Goal: Task Accomplishment & Management: Use online tool/utility

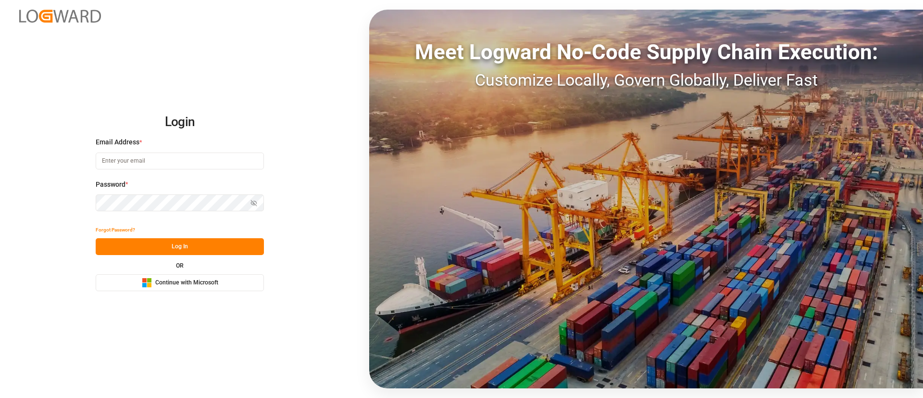
click at [209, 283] on span "Continue with Microsoft" at bounding box center [186, 282] width 63 height 9
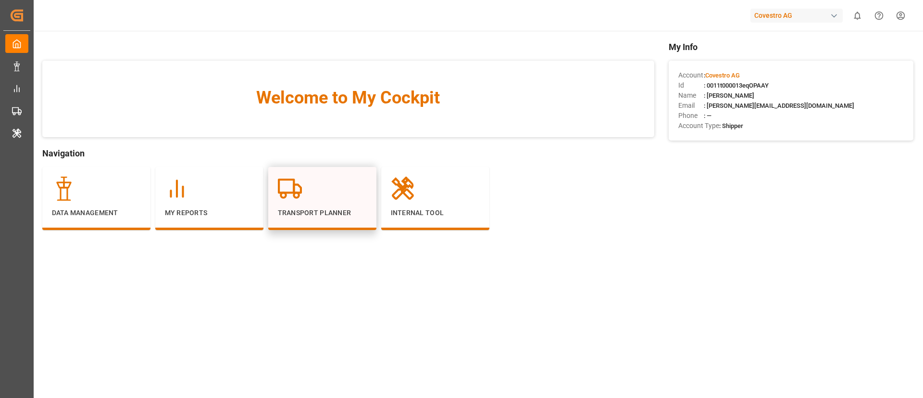
click at [283, 222] on div "Transport Planner" at bounding box center [322, 198] width 108 height 63
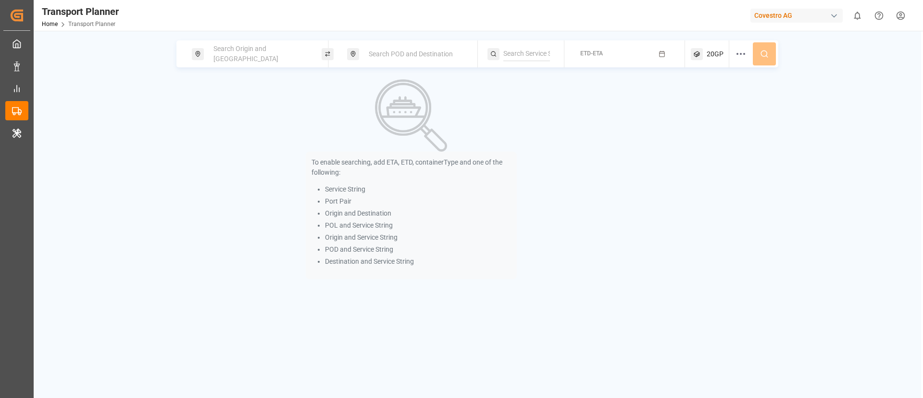
click at [251, 61] on div "Search Origin and [GEOGRAPHIC_DATA]" at bounding box center [260, 54] width 104 height 28
click at [249, 124] on input at bounding box center [251, 131] width 97 height 14
paste input "DEHAM"
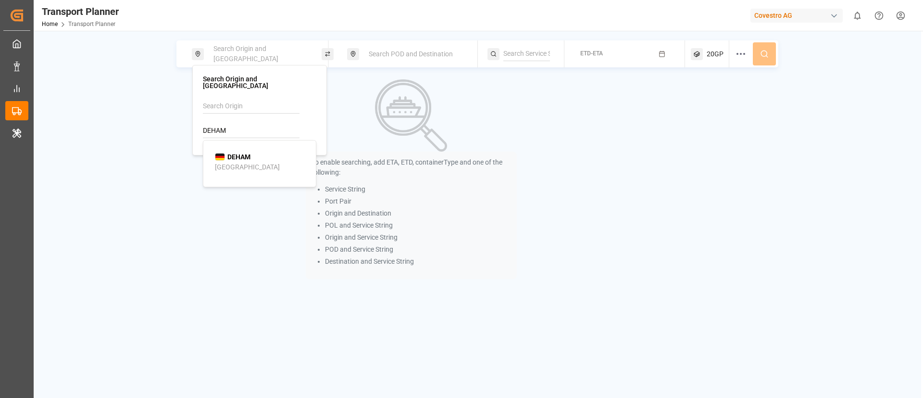
type input "DEHAM"
click at [230, 153] on b "DEHAM" at bounding box center [238, 157] width 23 height 8
click at [411, 57] on span "Search POD and Destination" at bounding box center [411, 54] width 84 height 8
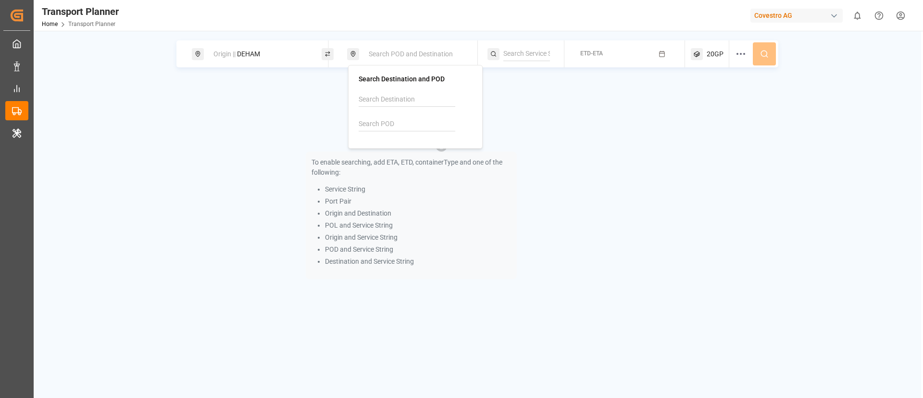
click at [394, 126] on input at bounding box center [407, 124] width 97 height 14
paste input "CNTAC"
type input "CNTAC"
click at [386, 150] on b "CNTAC" at bounding box center [394, 150] width 22 height 8
click at [533, 50] on input at bounding box center [526, 54] width 47 height 14
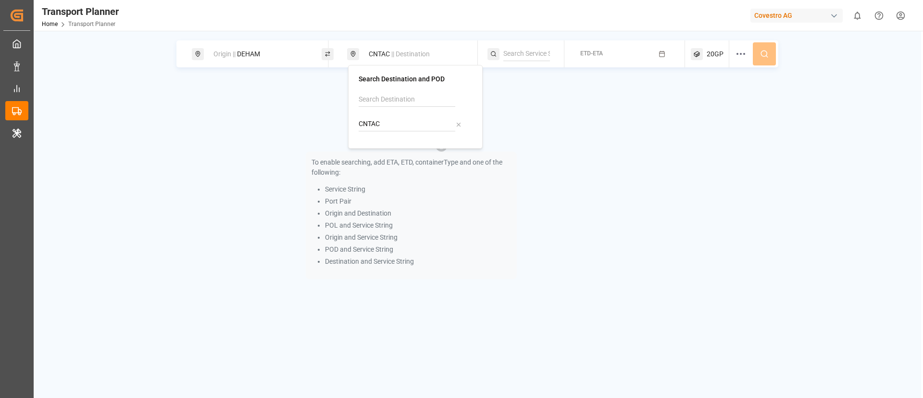
paste input "FE4"
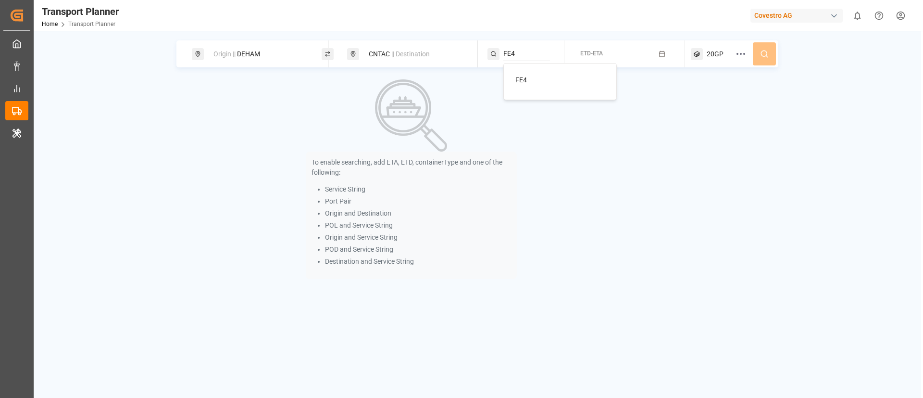
type input "FE4"
click at [522, 79] on span "FE4" at bounding box center [521, 80] width 12 height 8
click at [620, 40] on div "ETD-ETA" at bounding box center [627, 53] width 115 height 27
click at [610, 50] on button "ETD-ETA" at bounding box center [624, 54] width 109 height 19
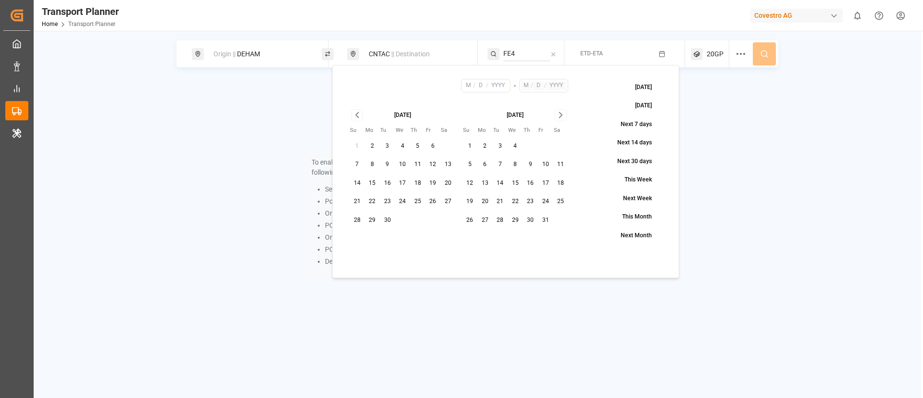
click at [389, 165] on button "9" at bounding box center [387, 164] width 15 height 15
type input "9"
type input "2025"
click at [559, 119] on icon "Go to next month" at bounding box center [560, 115] width 11 height 12
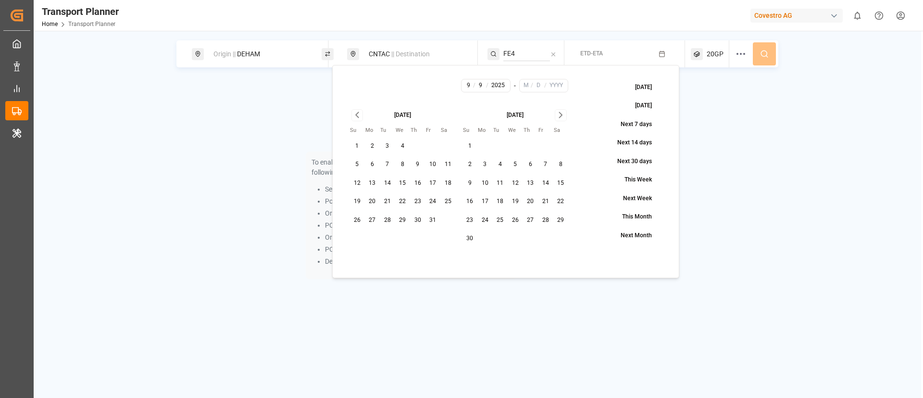
click at [559, 119] on icon "Go to next month" at bounding box center [560, 115] width 11 height 12
click at [511, 220] on button "31" at bounding box center [515, 219] width 15 height 15
type input "12"
type input "31"
type input "2025"
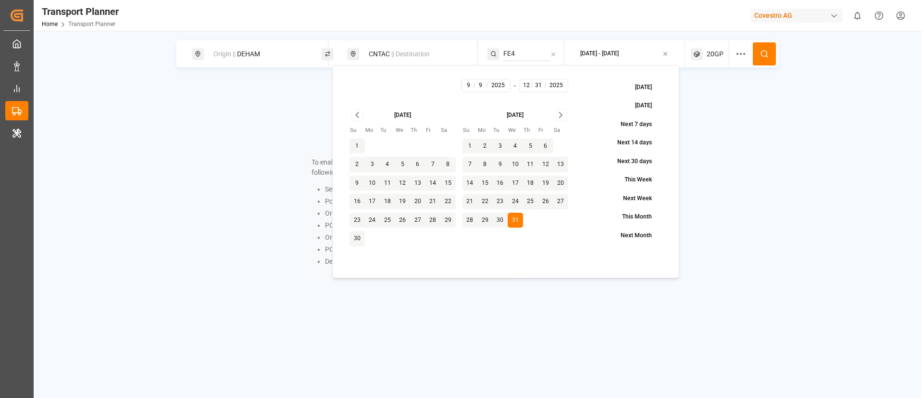
click at [765, 53] on icon at bounding box center [764, 54] width 9 height 9
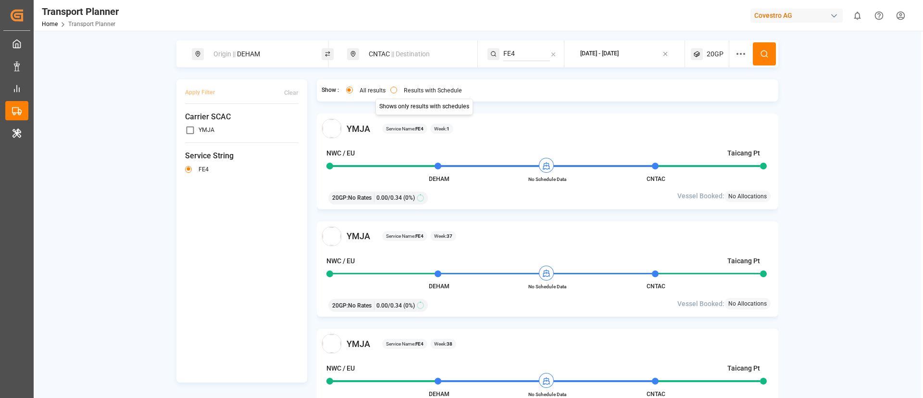
click at [408, 90] on label "Results with Schedule" at bounding box center [433, 90] width 58 height 6
click at [397, 90] on button "Results with Schedule" at bounding box center [393, 90] width 7 height 7
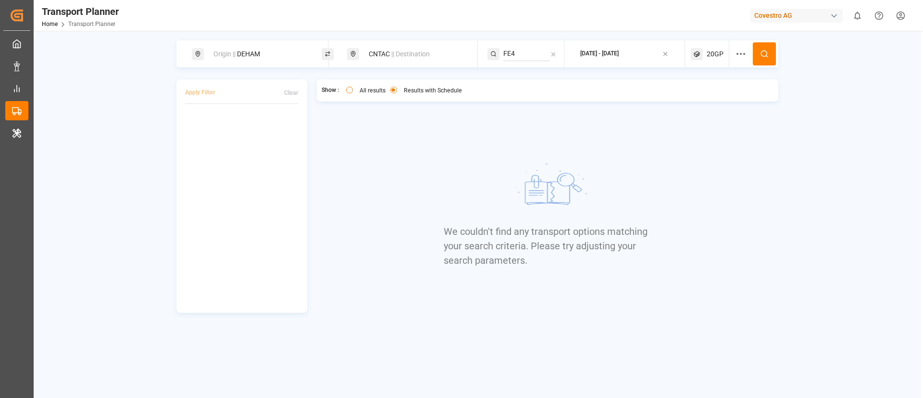
click at [709, 56] on span "20GP" at bounding box center [715, 54] width 17 height 10
click at [692, 103] on div "20GP" at bounding box center [695, 100] width 47 height 10
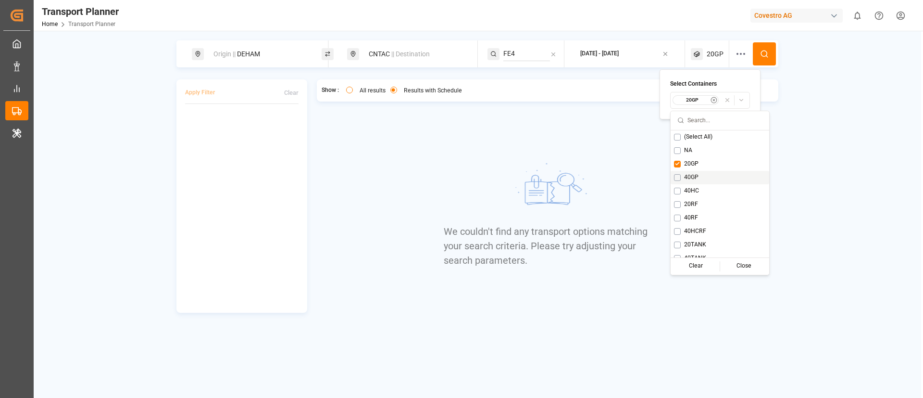
click at [689, 179] on span "40GP" at bounding box center [691, 177] width 14 height 9
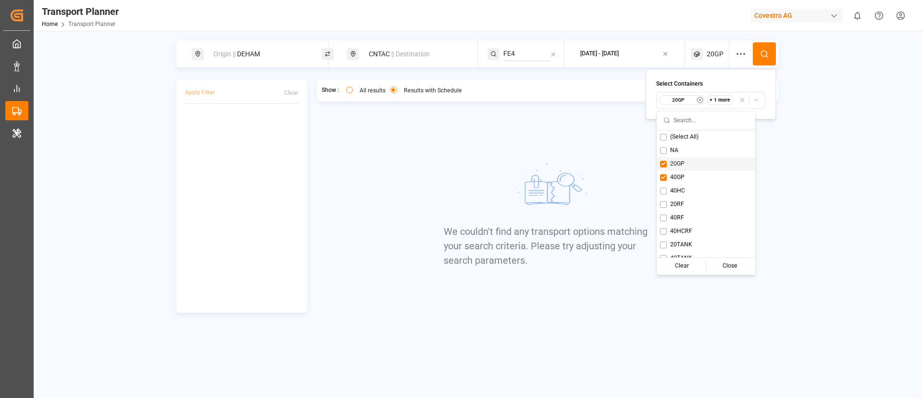
click at [673, 163] on span "20GP" at bounding box center [677, 164] width 14 height 9
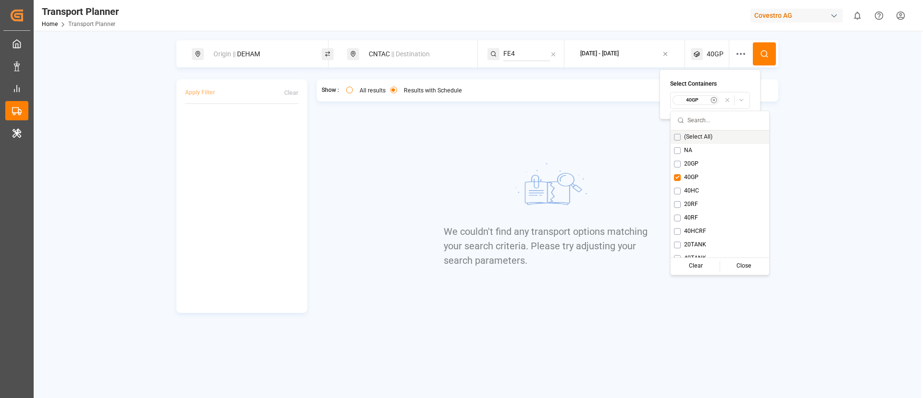
click at [761, 53] on circle at bounding box center [764, 53] width 6 height 6
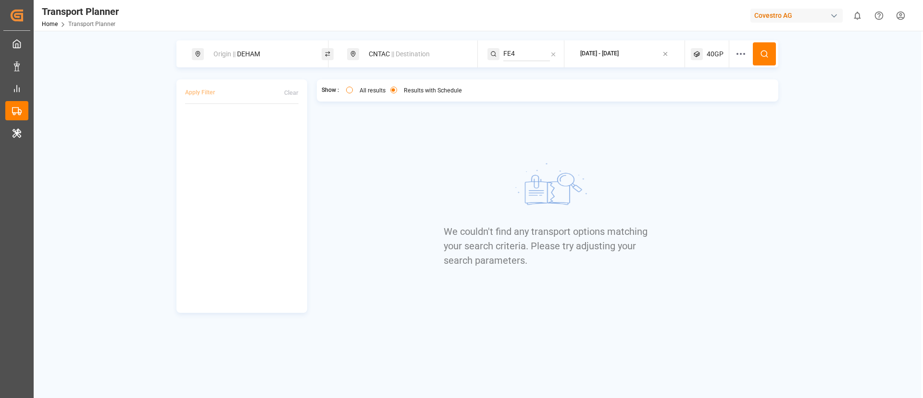
click at [711, 51] on span "40GP" at bounding box center [715, 54] width 17 height 10
click at [697, 101] on small "40GP" at bounding box center [692, 100] width 34 height 7
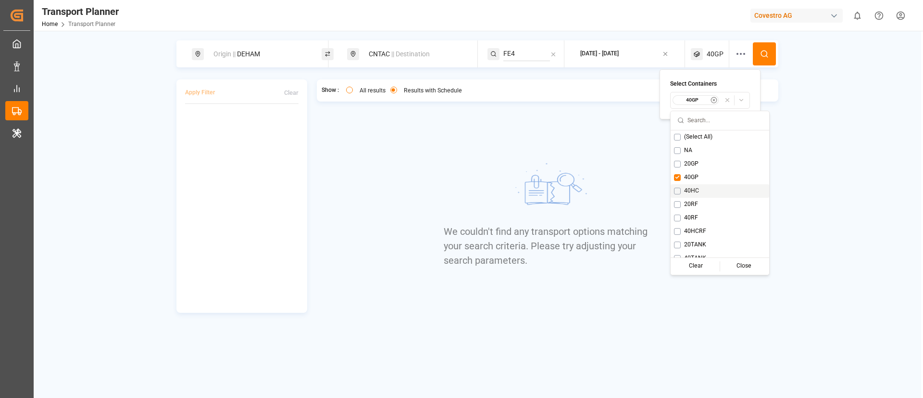
click at [689, 188] on span "40HC" at bounding box center [691, 191] width 15 height 9
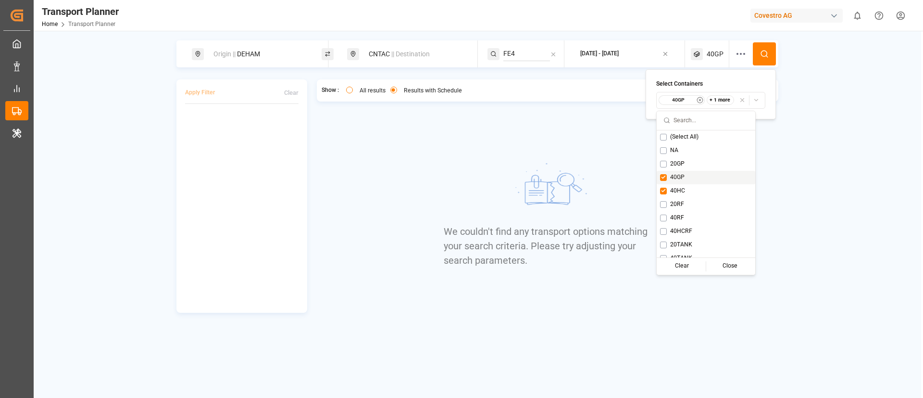
click at [683, 175] on span "40GP" at bounding box center [677, 177] width 14 height 9
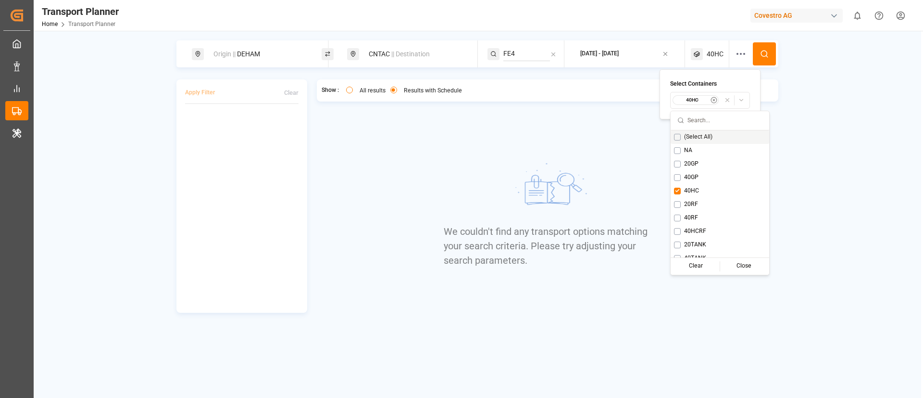
click at [759, 51] on button at bounding box center [764, 53] width 23 height 23
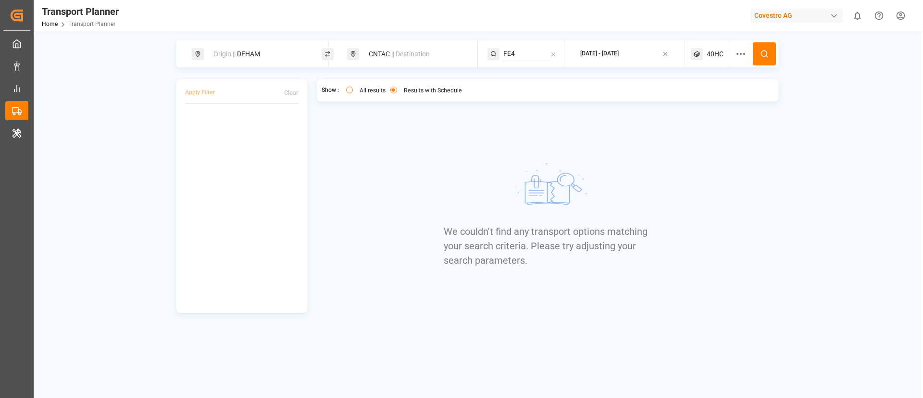
click at [714, 50] on span "40HC" at bounding box center [715, 54] width 17 height 10
click at [696, 97] on small "40HC" at bounding box center [692, 100] width 34 height 7
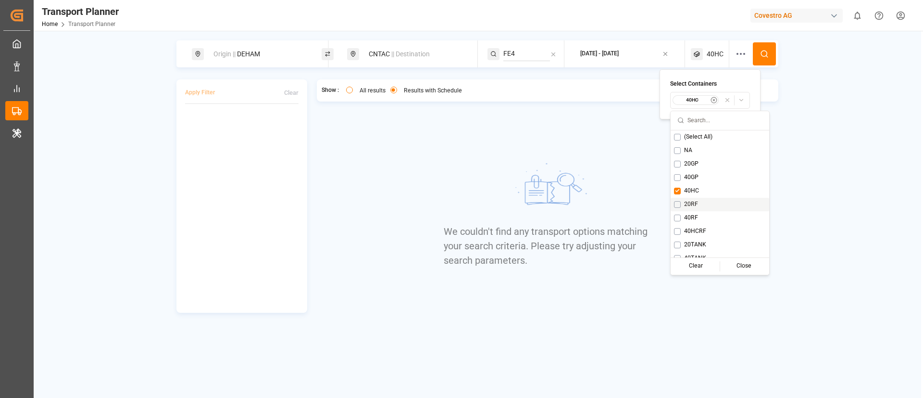
click at [688, 200] on span "20RF" at bounding box center [691, 204] width 14 height 9
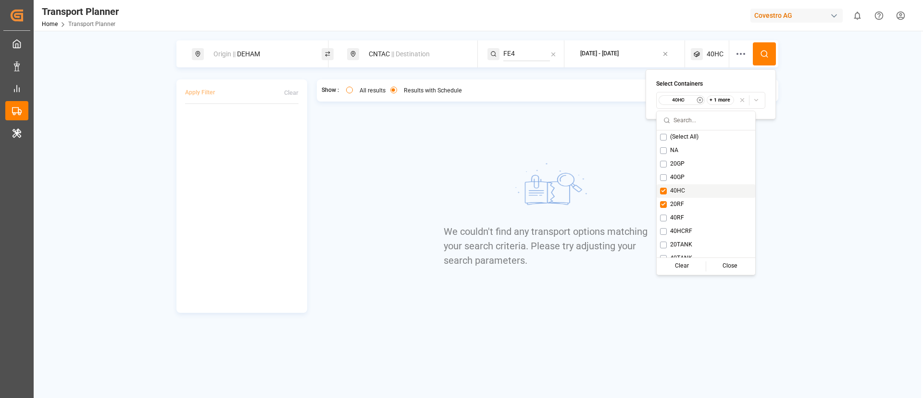
click at [680, 191] on span "40HC" at bounding box center [677, 191] width 15 height 9
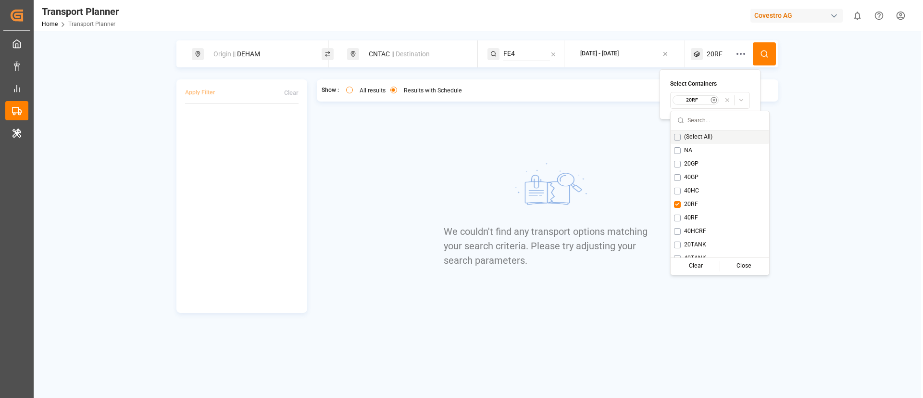
click at [766, 50] on icon at bounding box center [764, 54] width 9 height 9
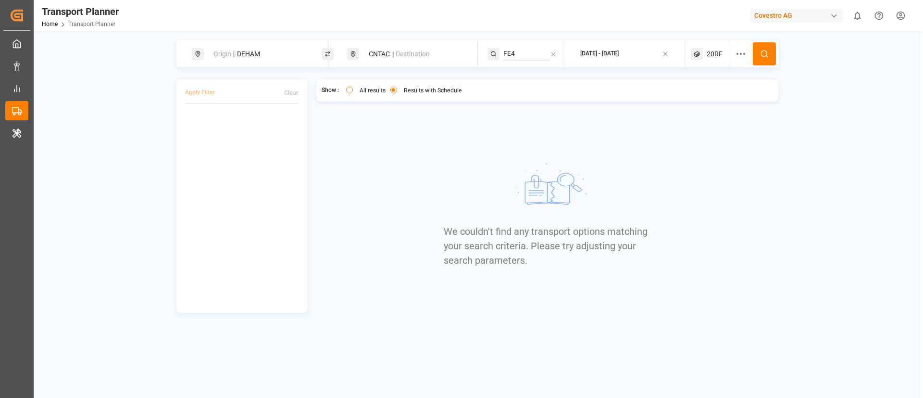
click at [714, 50] on span "20RF" at bounding box center [715, 54] width 16 height 10
click at [696, 100] on small "20RF" at bounding box center [692, 100] width 34 height 7
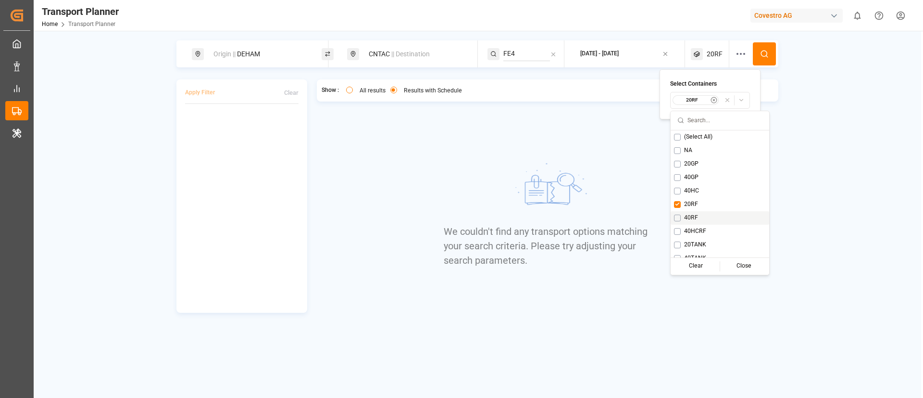
click at [691, 218] on span "40RF" at bounding box center [691, 217] width 14 height 9
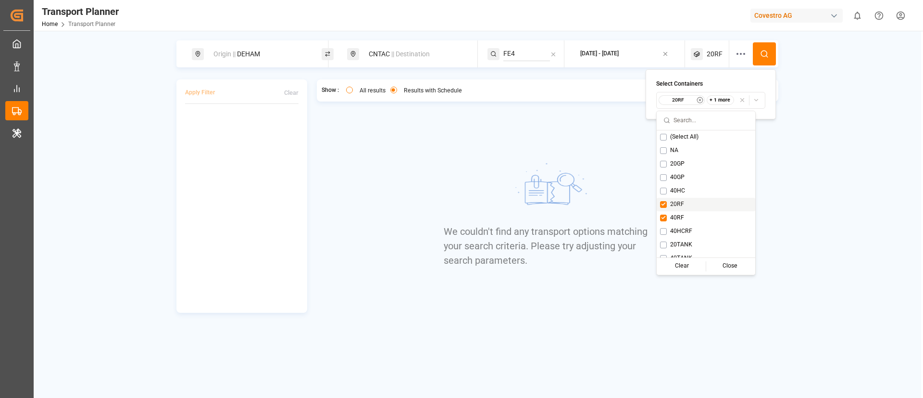
click at [673, 203] on span "20RF" at bounding box center [677, 204] width 14 height 9
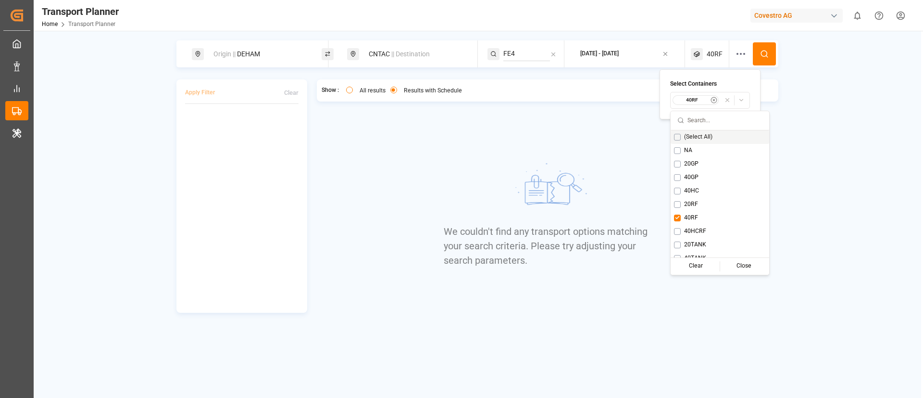
click at [766, 56] on icon at bounding box center [764, 54] width 9 height 9
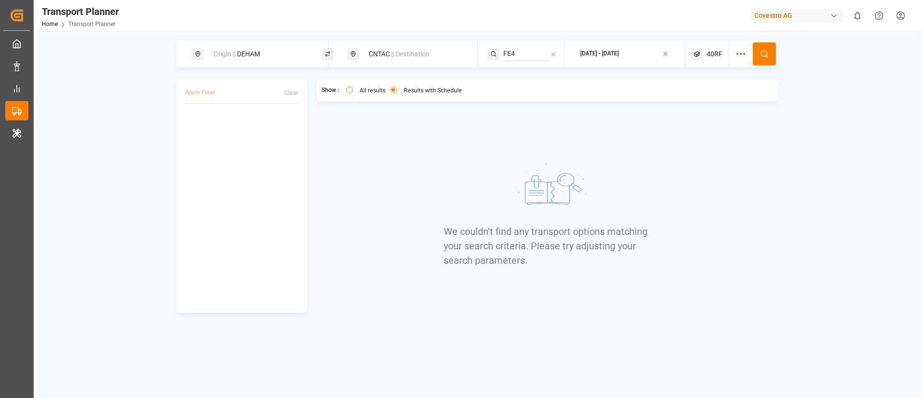
click at [711, 54] on span "40RF" at bounding box center [715, 54] width 16 height 10
click at [690, 100] on small "40RF" at bounding box center [692, 100] width 34 height 7
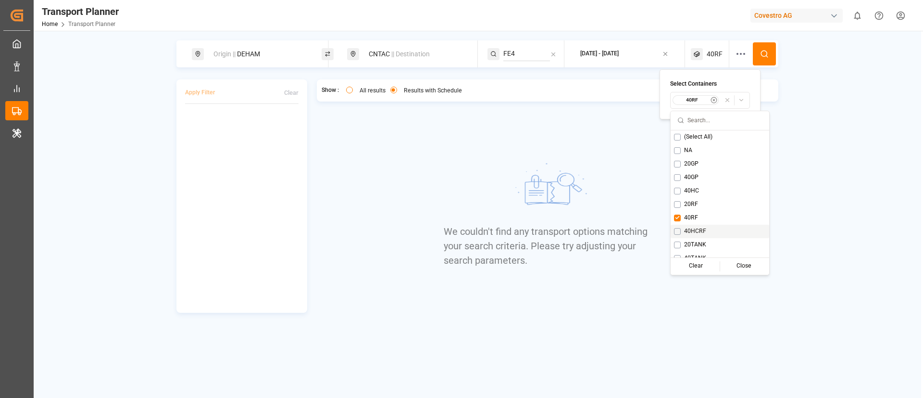
click at [695, 230] on span "40HCRF" at bounding box center [695, 231] width 22 height 9
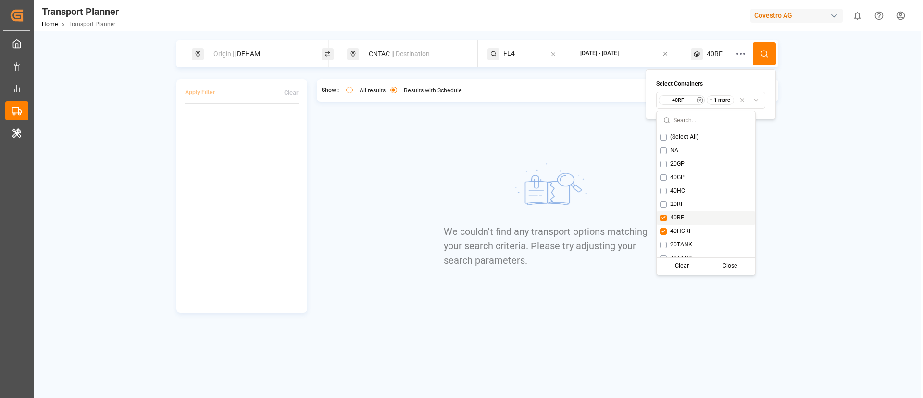
click at [679, 218] on span "40RF" at bounding box center [677, 217] width 14 height 9
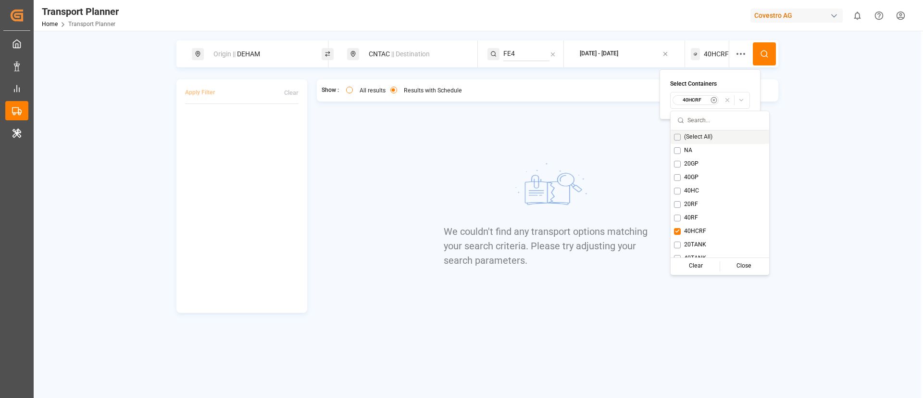
click at [764, 59] on button at bounding box center [764, 53] width 23 height 23
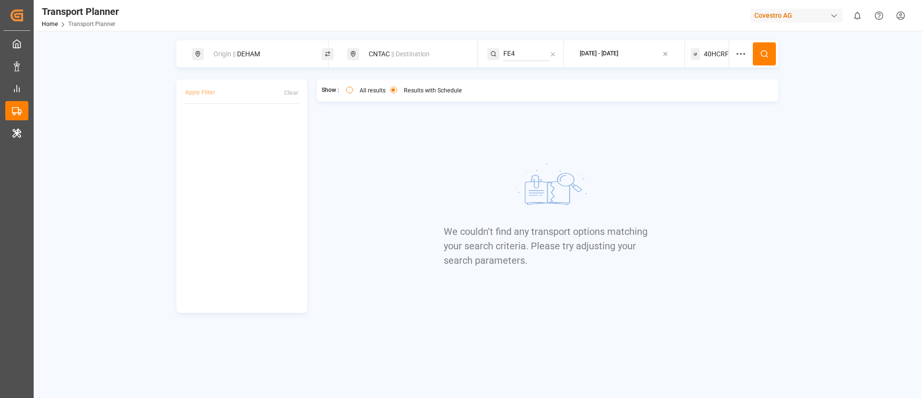
click at [714, 50] on span "40HCRF" at bounding box center [716, 54] width 25 height 10
click at [697, 100] on small "40HCRF" at bounding box center [692, 100] width 34 height 7
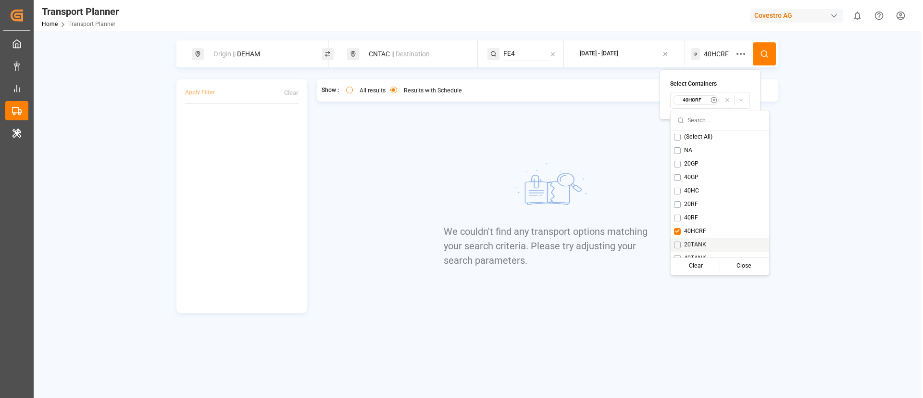
click at [693, 247] on span "20TANK" at bounding box center [695, 244] width 22 height 9
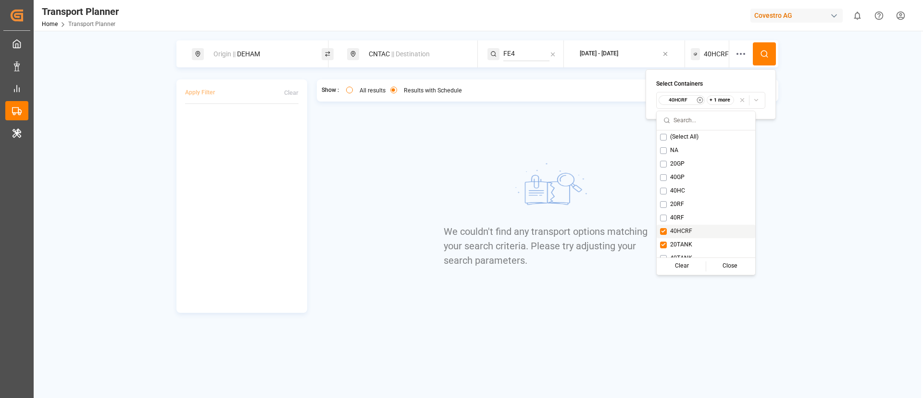
click at [683, 236] on div "40HCRF" at bounding box center [706, 230] width 99 height 13
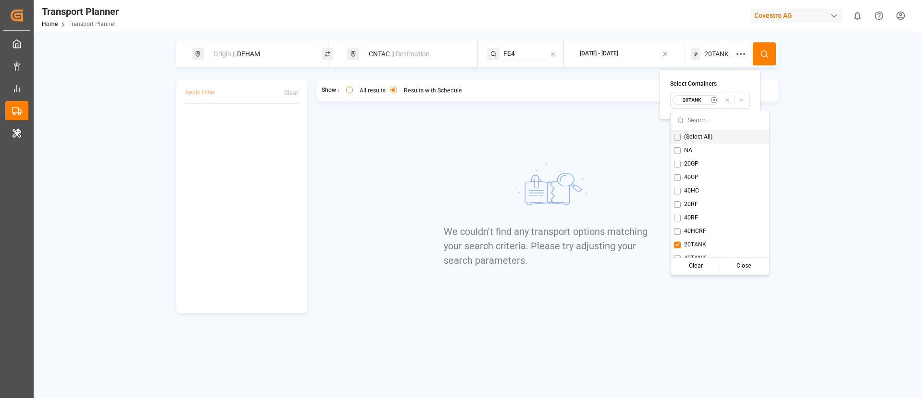
click at [762, 50] on circle at bounding box center [764, 53] width 6 height 6
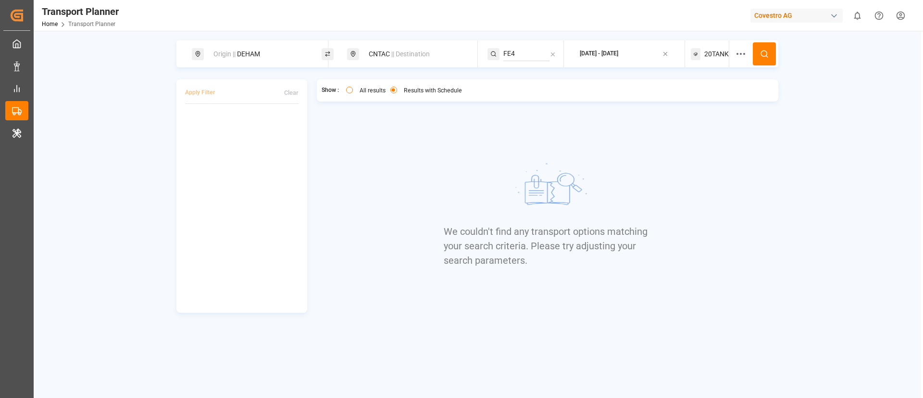
click at [261, 54] on div "Origin || DEHAM" at bounding box center [260, 54] width 104 height 18
click at [252, 129] on input "DEHAM" at bounding box center [251, 131] width 97 height 14
paste input "NLRT"
type input "NLRTM"
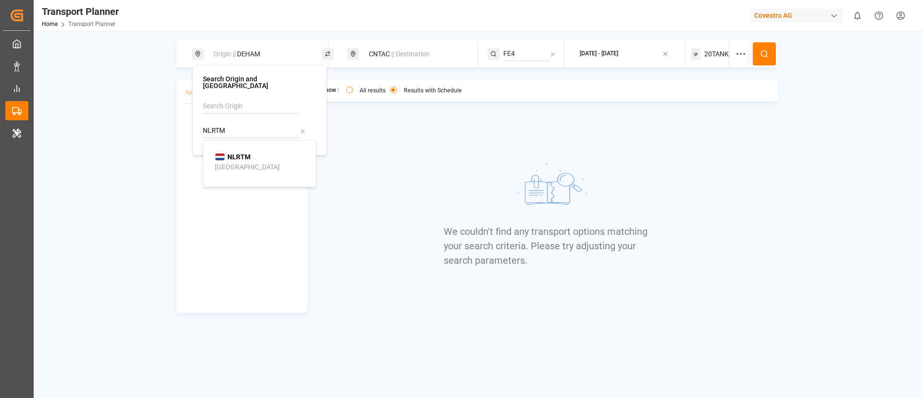
click at [239, 162] on div "[GEOGRAPHIC_DATA]" at bounding box center [247, 167] width 65 height 10
click at [766, 51] on circle at bounding box center [764, 53] width 6 height 6
click at [395, 57] on span "|| Destination" at bounding box center [410, 54] width 38 height 8
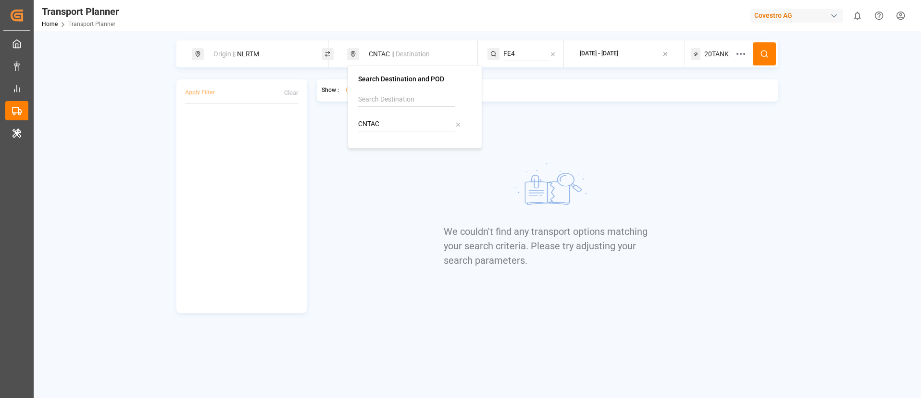
click at [382, 124] on input "CNTAC" at bounding box center [406, 124] width 97 height 14
paste input "THLCH"
type input "THLCH"
click at [387, 152] on b "THLCH" at bounding box center [394, 150] width 22 height 8
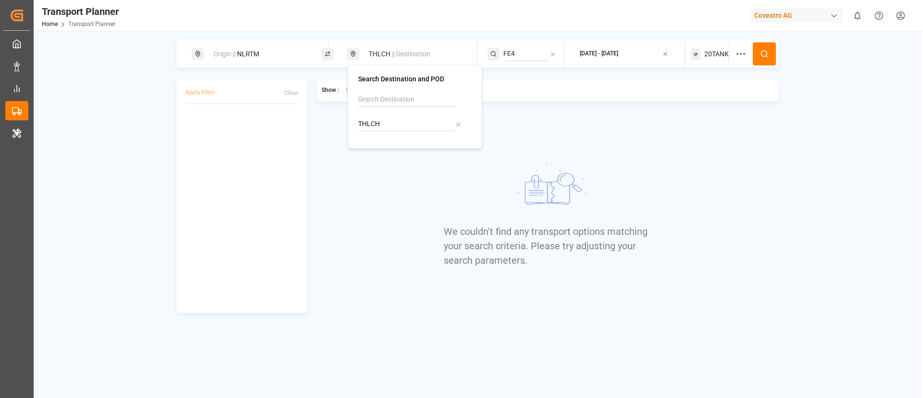
click at [515, 50] on input "FE4" at bounding box center [526, 54] width 47 height 14
paste input "6"
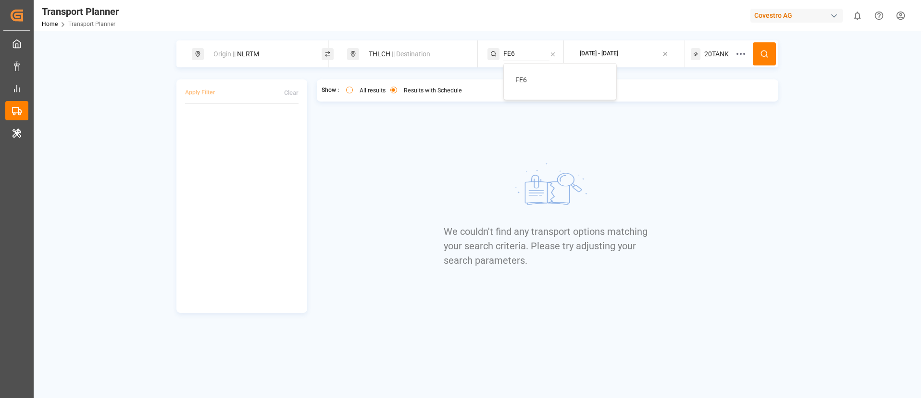
type input "FE6"
click at [525, 79] on span "FE6" at bounding box center [521, 80] width 12 height 8
click at [765, 47] on button at bounding box center [764, 53] width 23 height 23
click at [714, 47] on div "20TANK" at bounding box center [710, 53] width 38 height 27
click at [691, 98] on small "20TANK" at bounding box center [692, 100] width 34 height 7
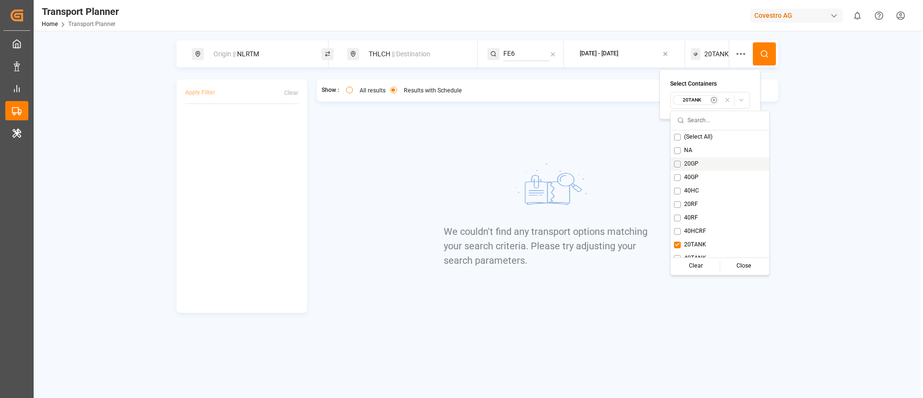
click at [691, 163] on span "20GP" at bounding box center [691, 164] width 14 height 9
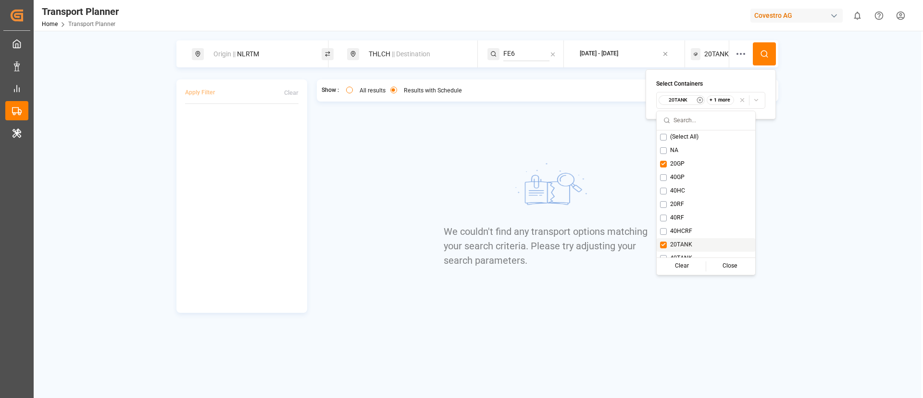
click at [673, 244] on span "20TANK" at bounding box center [681, 244] width 22 height 9
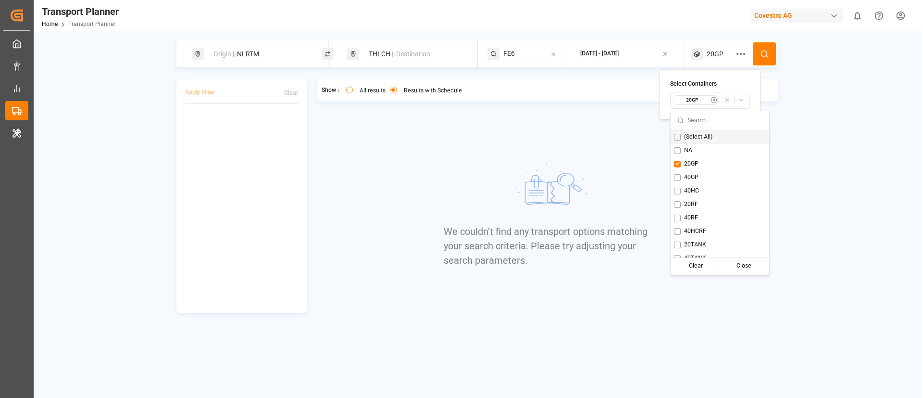
click at [766, 61] on button at bounding box center [764, 53] width 23 height 23
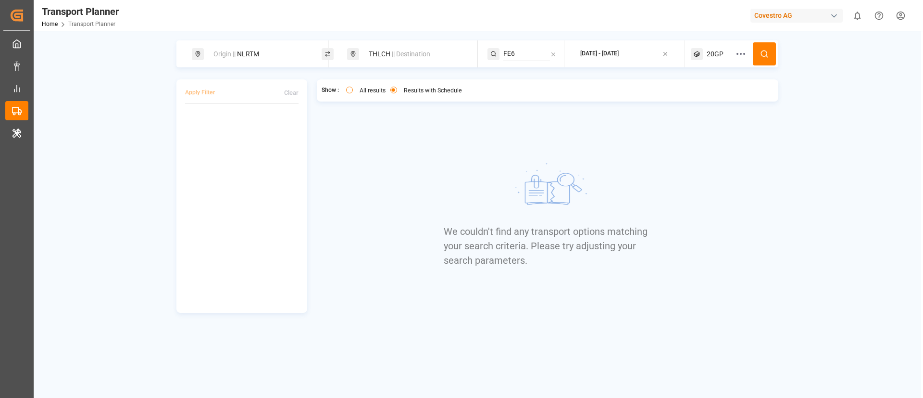
click at [709, 52] on span "20GP" at bounding box center [715, 54] width 17 height 10
click at [698, 97] on small "20GP" at bounding box center [692, 100] width 34 height 7
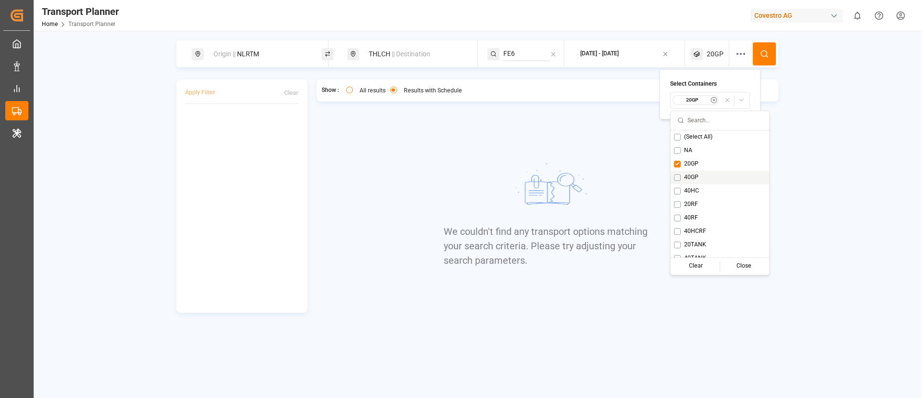
click at [689, 179] on span "40GP" at bounding box center [691, 177] width 14 height 9
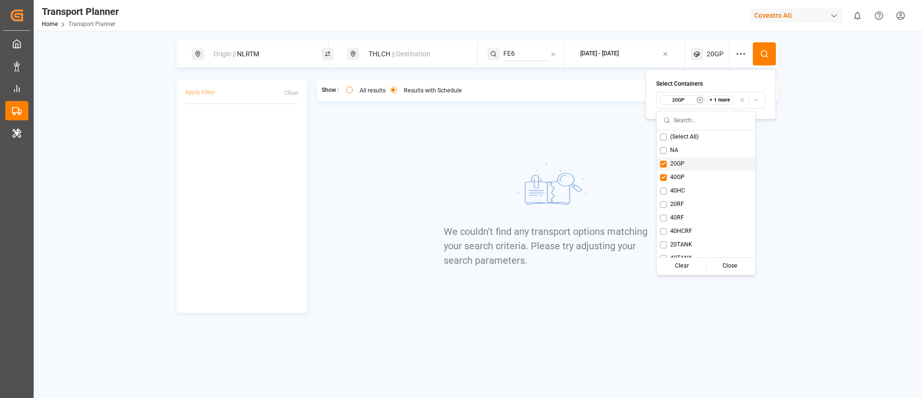
click at [681, 163] on span "20GP" at bounding box center [677, 164] width 14 height 9
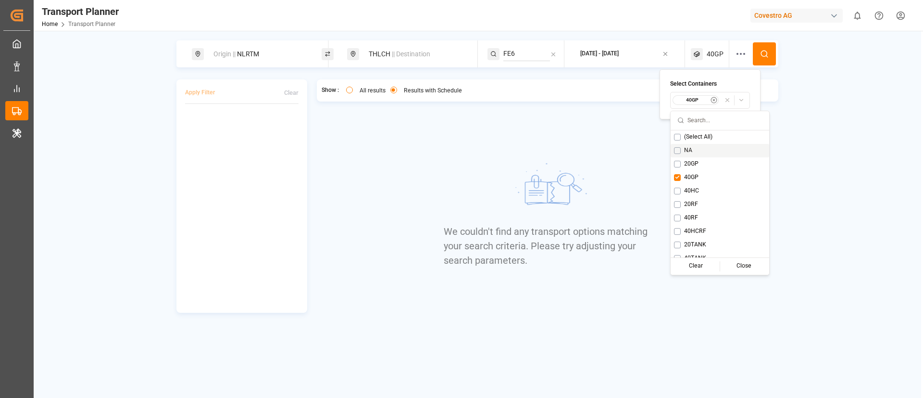
click at [765, 55] on icon at bounding box center [764, 54] width 9 height 9
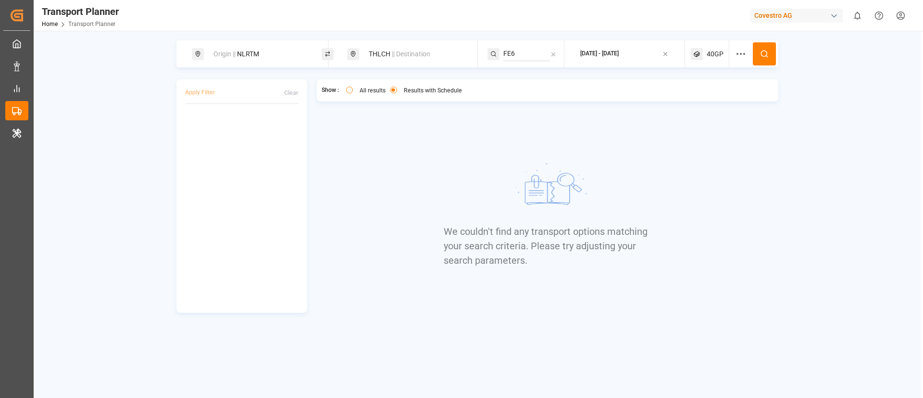
click at [712, 55] on span "40GP" at bounding box center [715, 54] width 17 height 10
click at [695, 99] on small "40GP" at bounding box center [692, 100] width 34 height 7
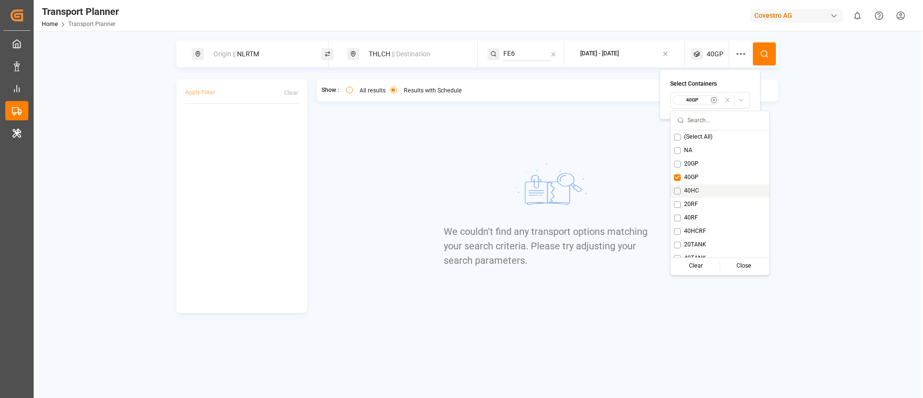
click at [694, 187] on span "40HC" at bounding box center [691, 191] width 15 height 9
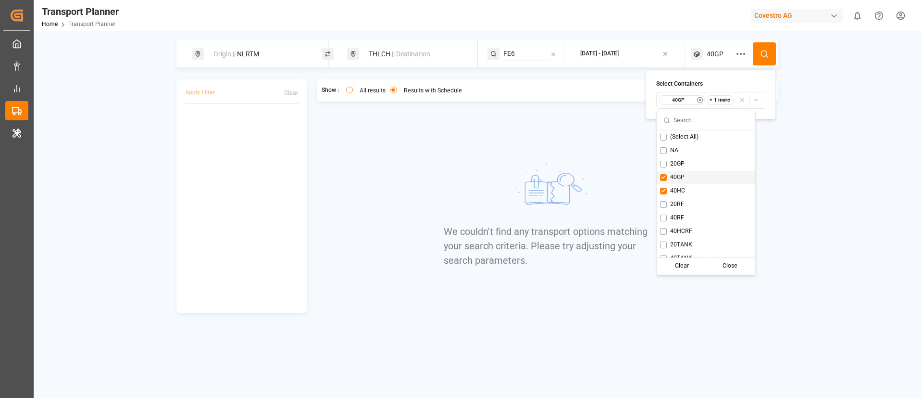
click at [679, 175] on span "40GP" at bounding box center [677, 177] width 14 height 9
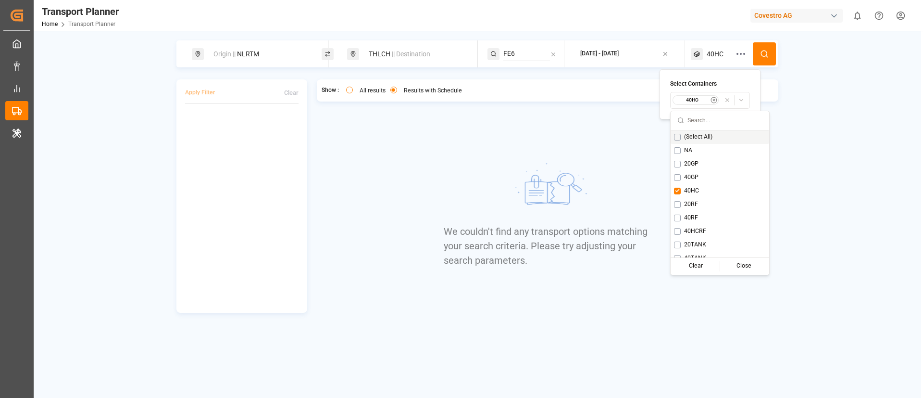
click at [767, 56] on icon at bounding box center [764, 54] width 9 height 9
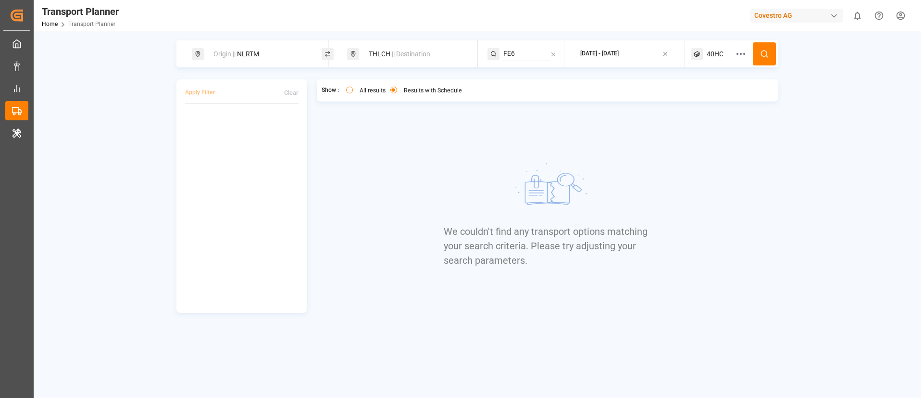
click at [712, 57] on span "40HC" at bounding box center [715, 54] width 17 height 10
click at [688, 98] on small "40HC" at bounding box center [692, 100] width 34 height 7
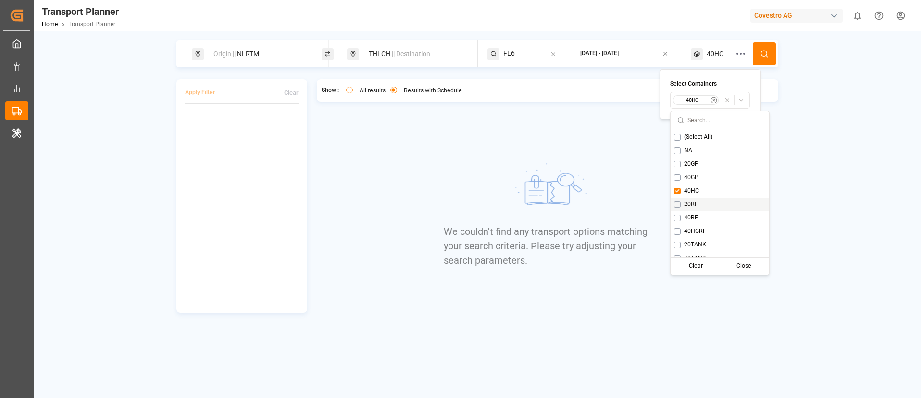
click at [696, 200] on span "20RF" at bounding box center [691, 204] width 14 height 9
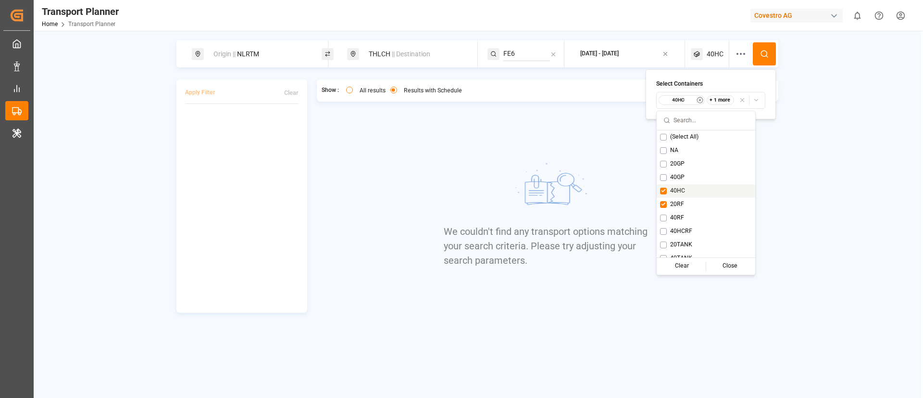
click at [674, 190] on span "40HC" at bounding box center [677, 191] width 15 height 9
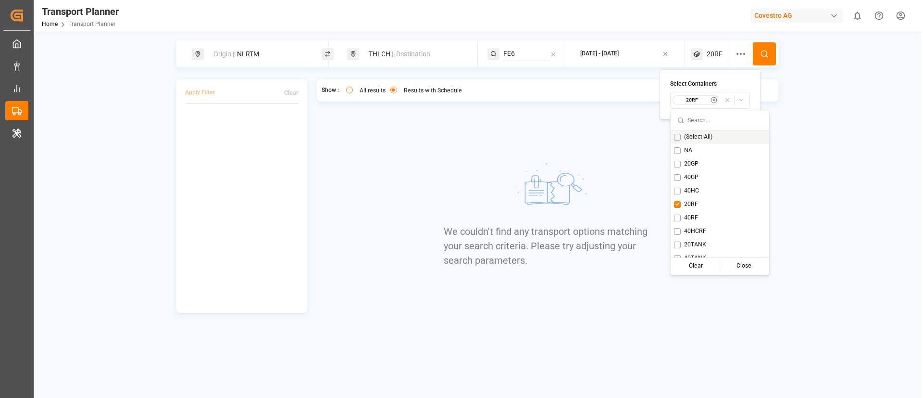
click at [759, 53] on button at bounding box center [764, 53] width 23 height 23
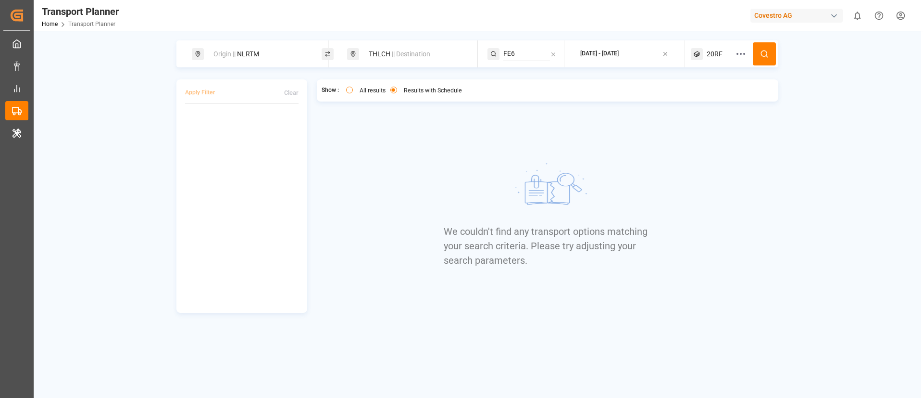
click at [713, 54] on span "20RF" at bounding box center [715, 54] width 16 height 10
click at [687, 100] on small "20RF" at bounding box center [692, 100] width 34 height 7
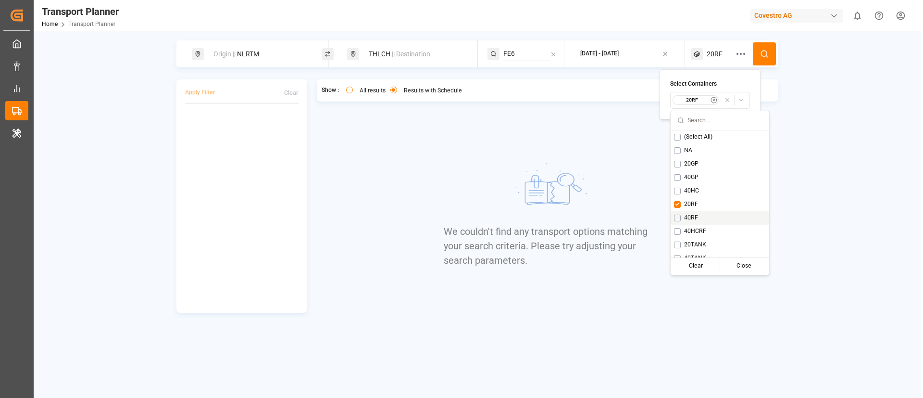
click at [687, 215] on span "40RF" at bounding box center [691, 217] width 14 height 9
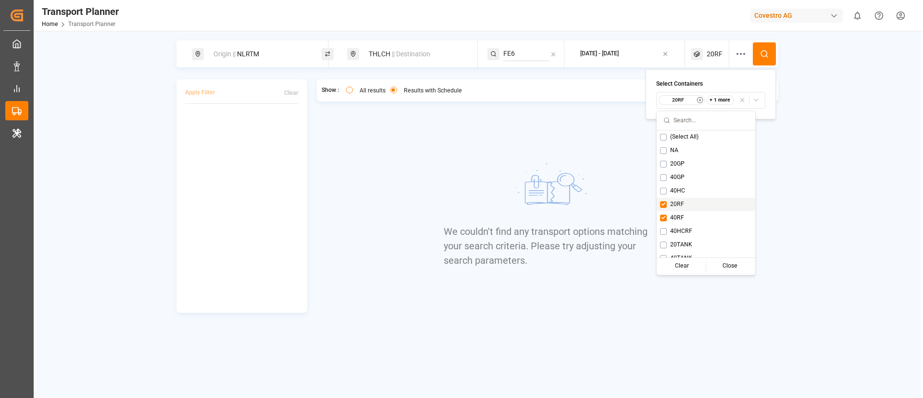
click at [680, 203] on span "20RF" at bounding box center [677, 204] width 14 height 9
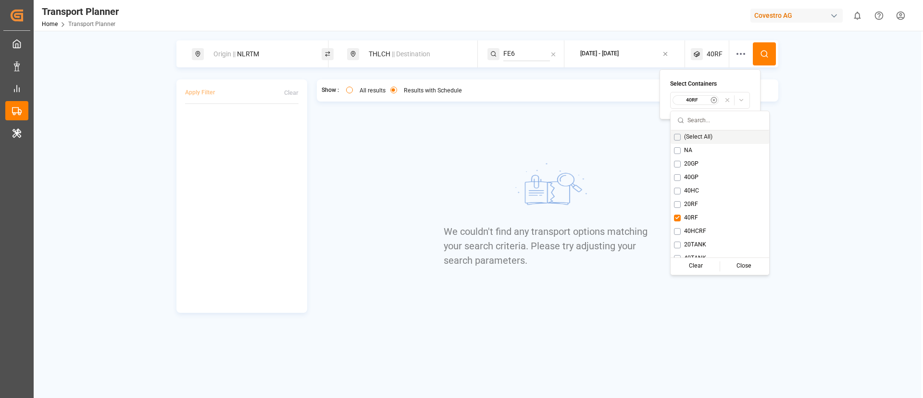
click at [767, 40] on div "Origin || NLRTM THLCH || Destination FE6 2025-09-09 - 2025-12-31 40RF" at bounding box center [477, 53] width 602 height 27
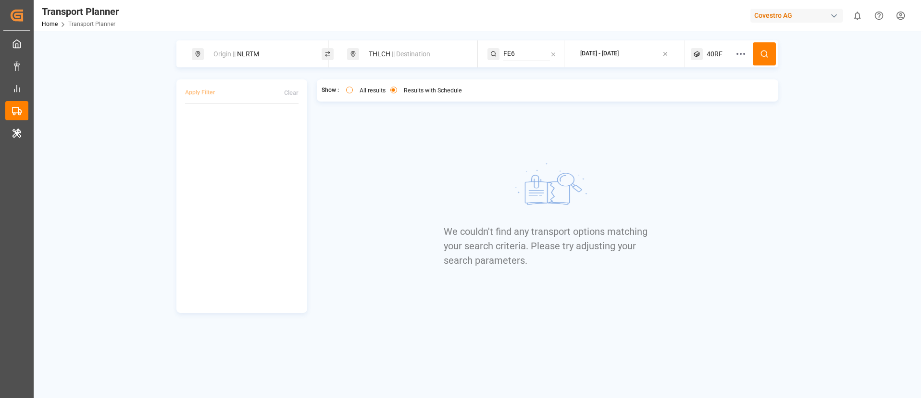
click at [765, 50] on icon at bounding box center [764, 54] width 9 height 9
click at [708, 55] on span "40RF" at bounding box center [715, 54] width 16 height 10
click at [695, 100] on small "40RF" at bounding box center [692, 100] width 34 height 7
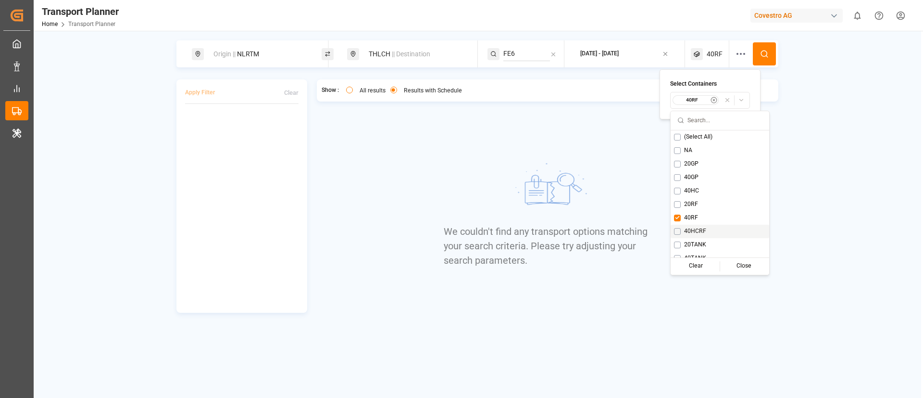
click at [687, 232] on span "40HCRF" at bounding box center [695, 231] width 22 height 9
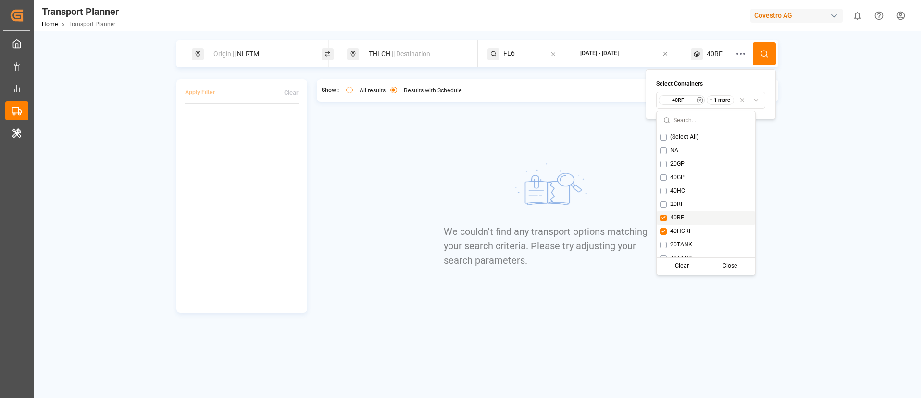
click at [678, 215] on span "40RF" at bounding box center [677, 217] width 14 height 9
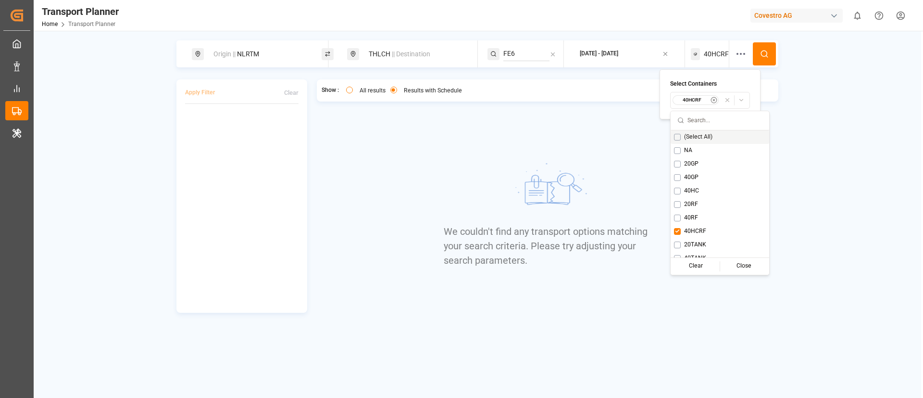
click at [759, 42] on button at bounding box center [764, 53] width 23 height 23
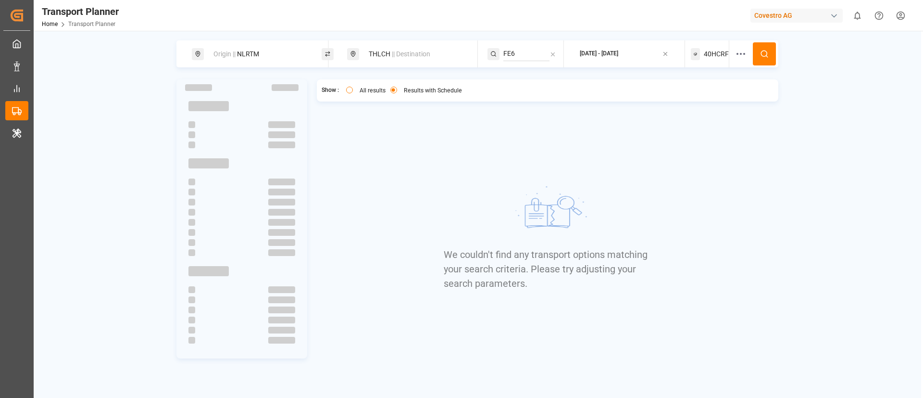
click at [715, 56] on span "40HCRF" at bounding box center [716, 54] width 25 height 10
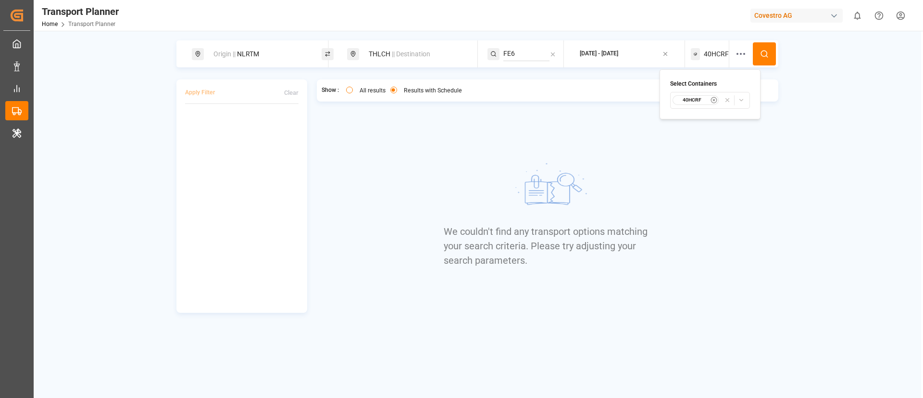
click at [694, 101] on small "40HCRF" at bounding box center [692, 100] width 34 height 7
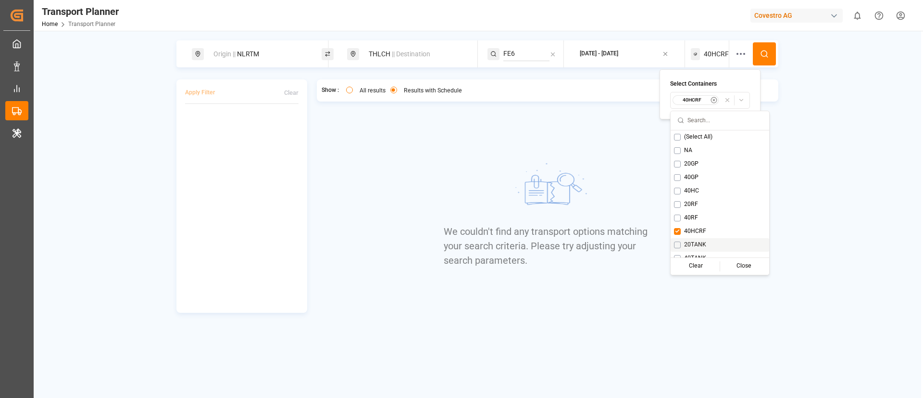
click at [699, 248] on span "20TANK" at bounding box center [695, 244] width 22 height 9
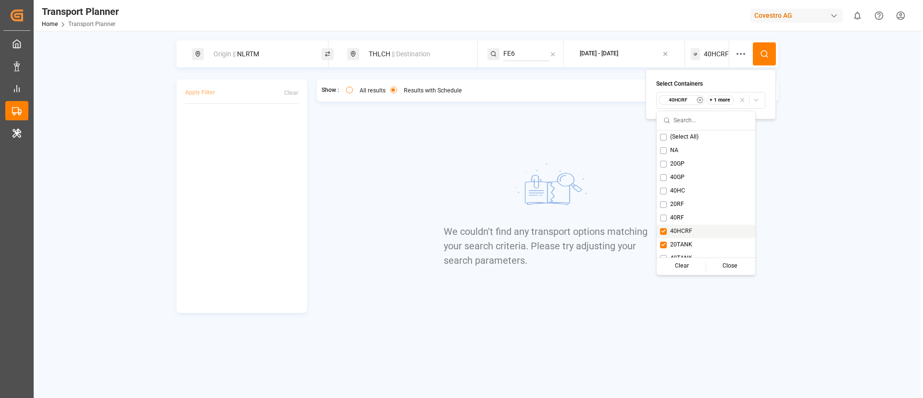
click at [680, 233] on span "40HCRF" at bounding box center [681, 231] width 22 height 9
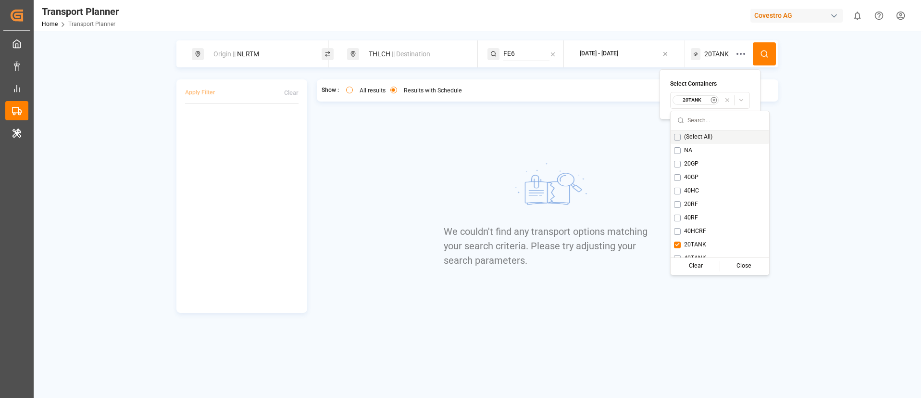
click at [764, 51] on icon at bounding box center [764, 54] width 9 height 9
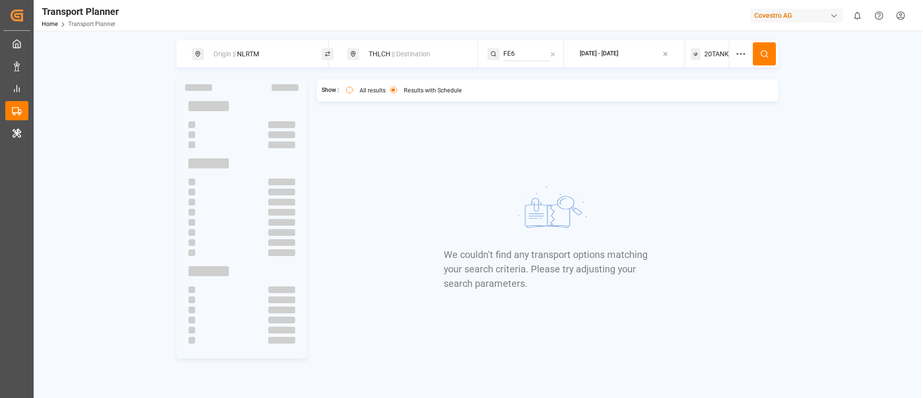
click at [710, 55] on span "20TANK" at bounding box center [716, 54] width 25 height 10
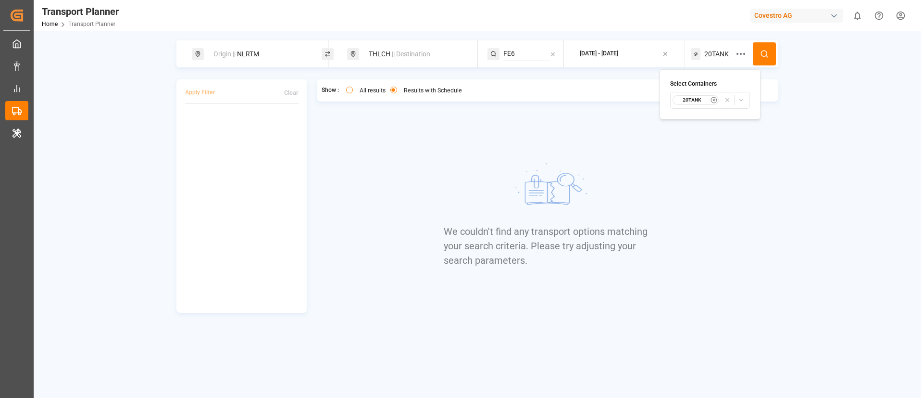
click at [695, 100] on small "20TANK" at bounding box center [692, 100] width 34 height 7
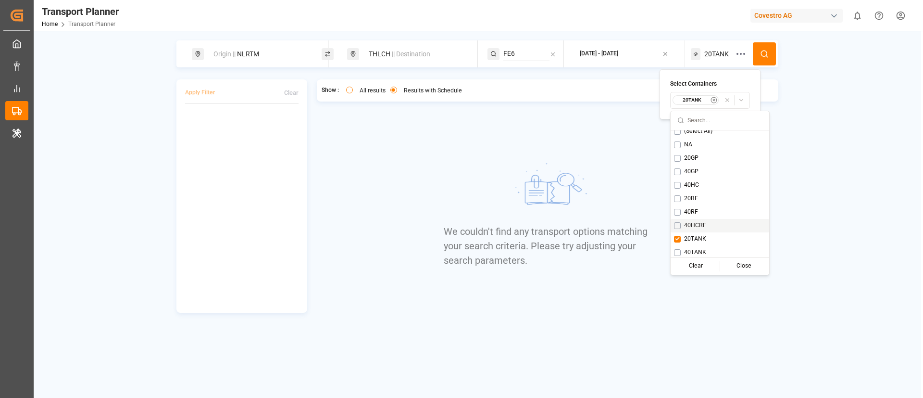
scroll to position [8, 0]
click at [694, 250] on span "40TANK" at bounding box center [695, 250] width 22 height 9
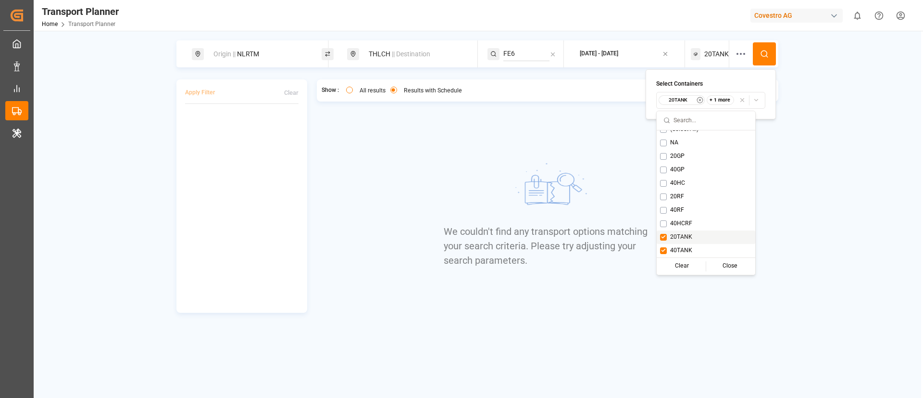
click at [679, 236] on span "20TANK" at bounding box center [681, 237] width 22 height 9
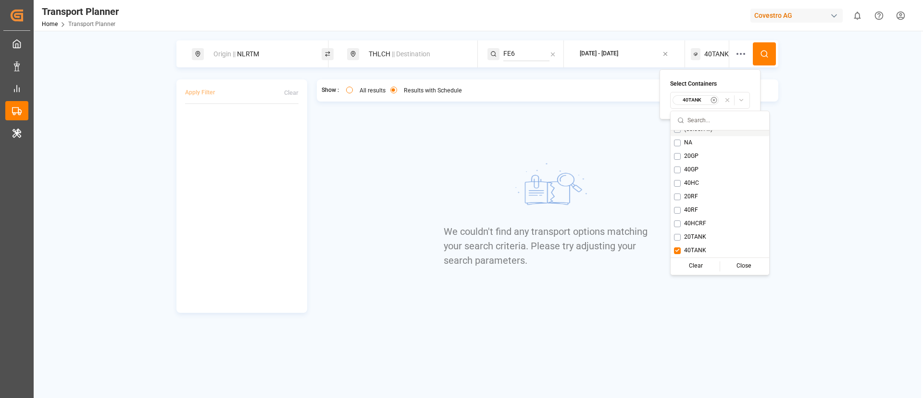
click at [768, 53] on icon at bounding box center [764, 54] width 9 height 9
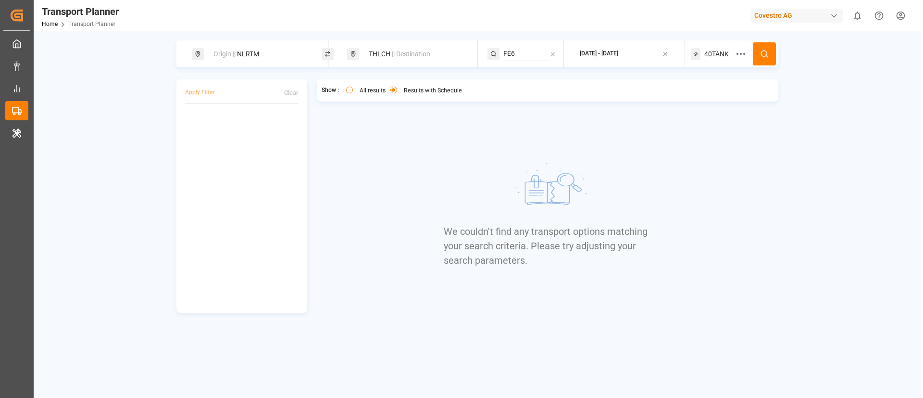
click at [291, 56] on div "Origin || NLRTM" at bounding box center [260, 54] width 104 height 18
click at [261, 134] on div "NLRTM" at bounding box center [259, 122] width 113 height 46
click at [249, 124] on input "NLRTM" at bounding box center [251, 131] width 97 height 14
paste input "DEHA"
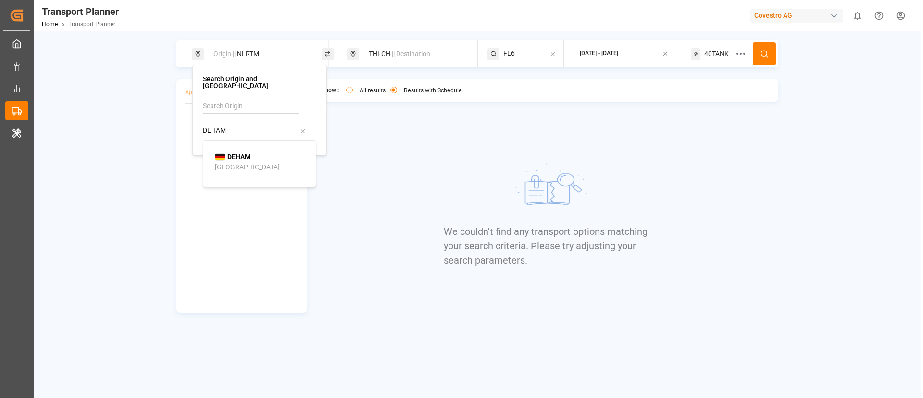
type input "DEHAM"
click at [220, 153] on img at bounding box center [220, 157] width 10 height 8
click at [767, 45] on button at bounding box center [764, 53] width 23 height 23
click at [706, 58] on span "40TANK" at bounding box center [716, 54] width 25 height 10
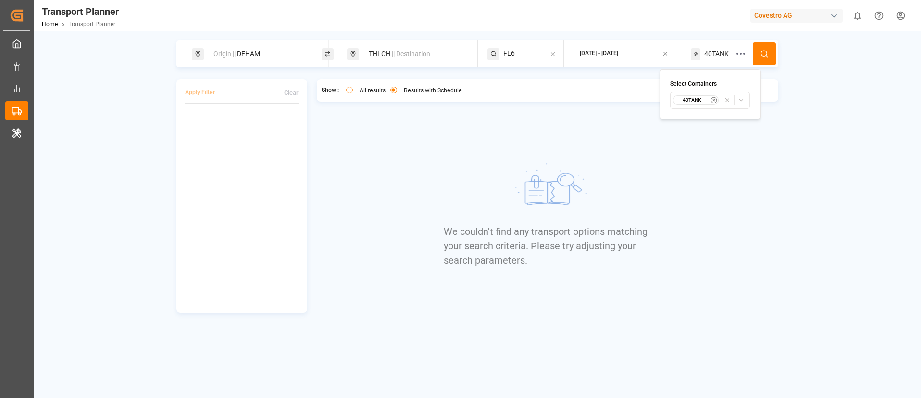
click at [684, 100] on small "40TANK" at bounding box center [692, 100] width 34 height 7
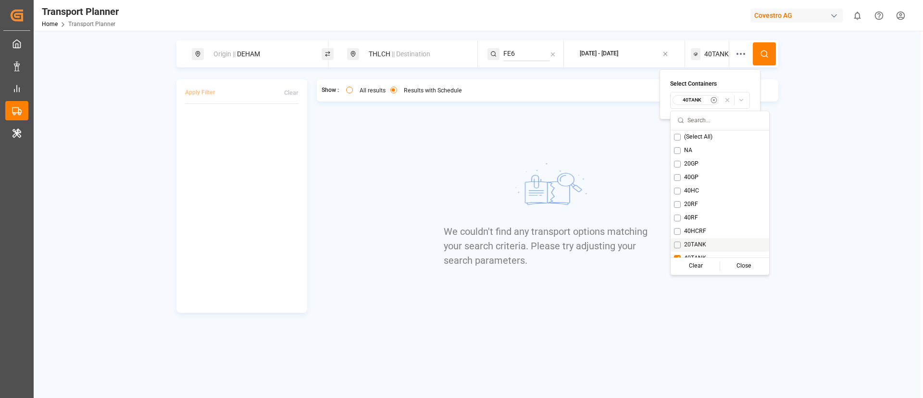
click at [698, 241] on span "20TANK" at bounding box center [695, 244] width 22 height 9
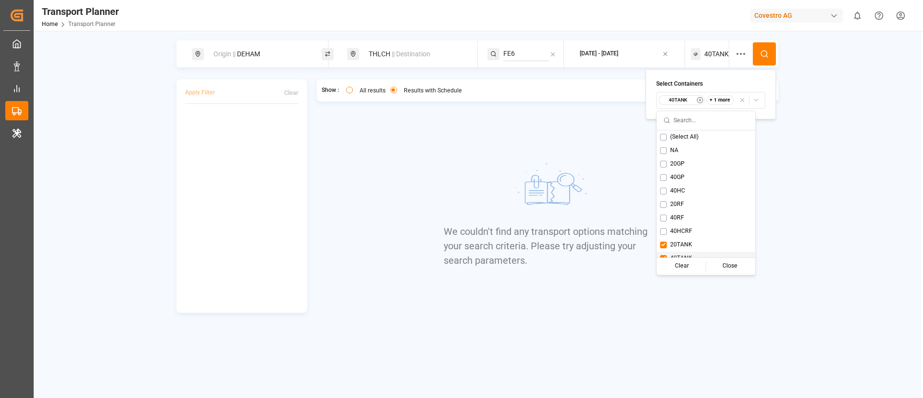
click at [687, 254] on span "40TANK" at bounding box center [681, 258] width 22 height 9
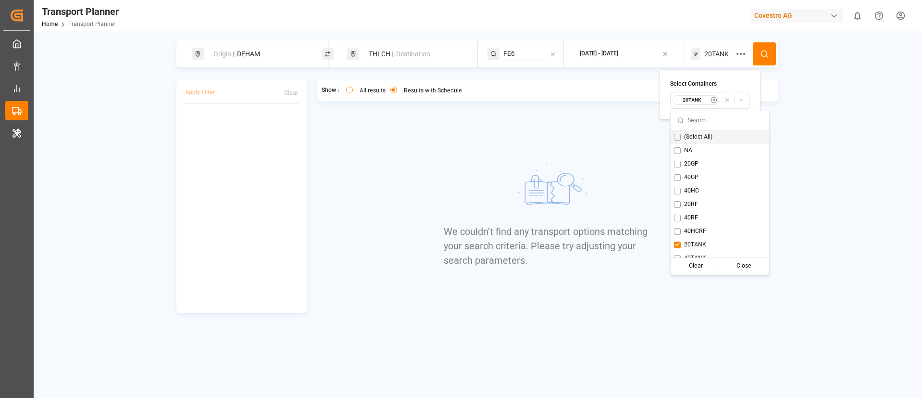
click at [762, 50] on icon at bounding box center [764, 54] width 9 height 9
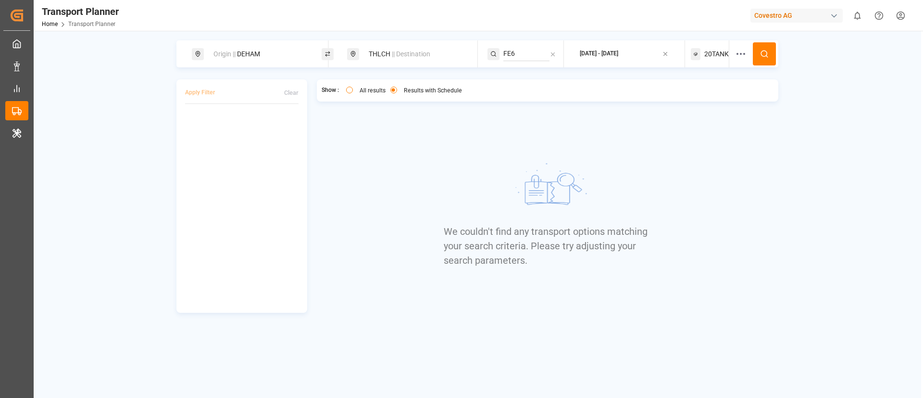
click at [711, 54] on span "20TANK" at bounding box center [716, 54] width 25 height 10
click at [703, 101] on small "20TANK" at bounding box center [692, 100] width 34 height 7
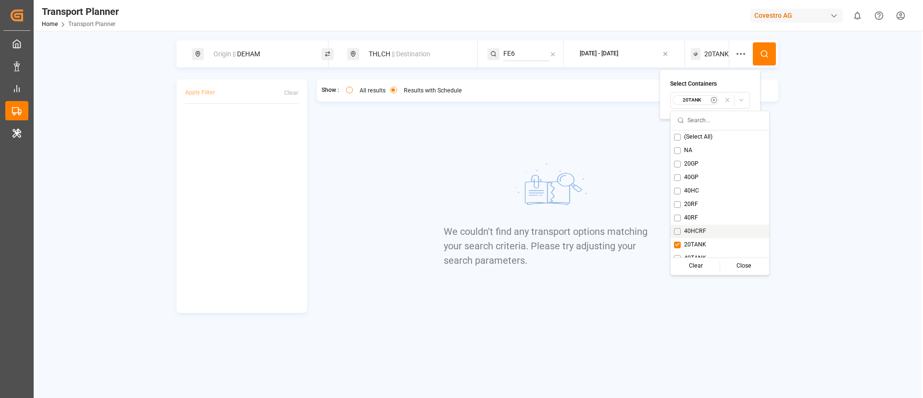
click at [688, 234] on span "40HCRF" at bounding box center [695, 231] width 22 height 9
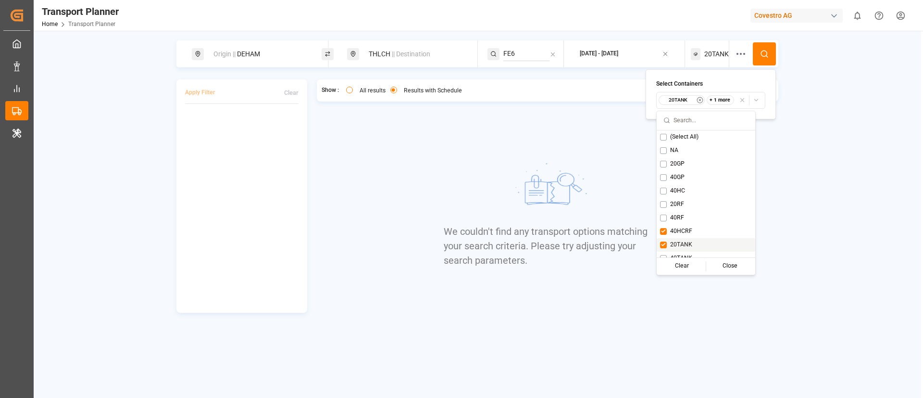
click at [685, 239] on div "20TANK" at bounding box center [706, 244] width 99 height 13
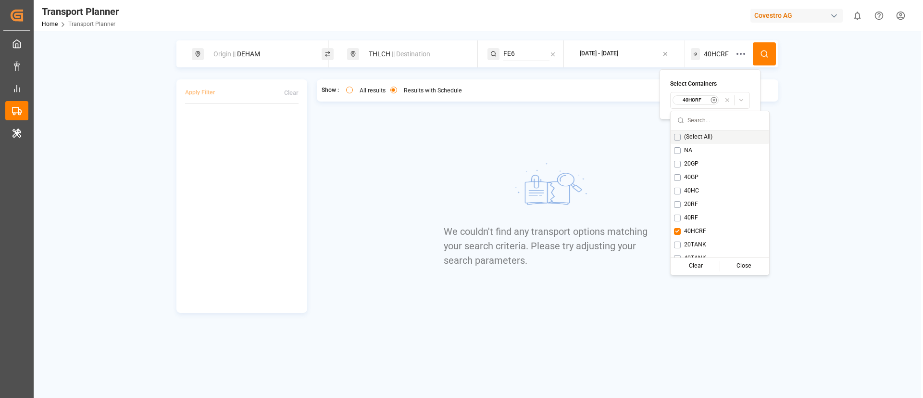
click at [768, 50] on icon at bounding box center [764, 54] width 9 height 9
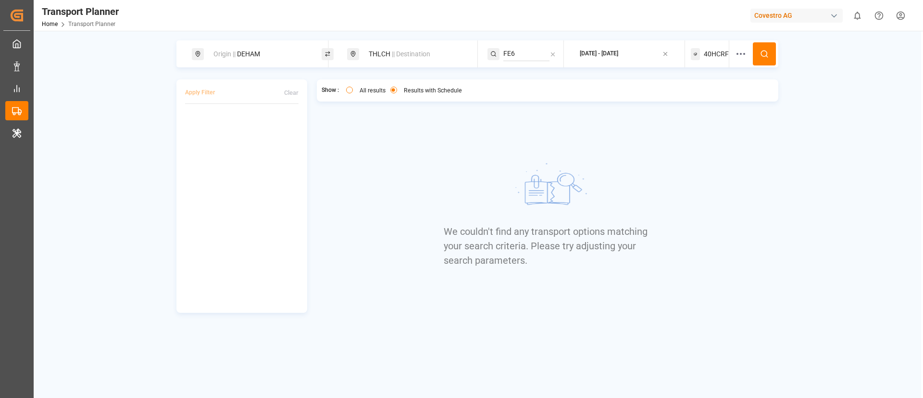
click at [713, 53] on span "40HCRF" at bounding box center [716, 54] width 25 height 10
click at [705, 101] on small "40HCRF" at bounding box center [692, 100] width 34 height 7
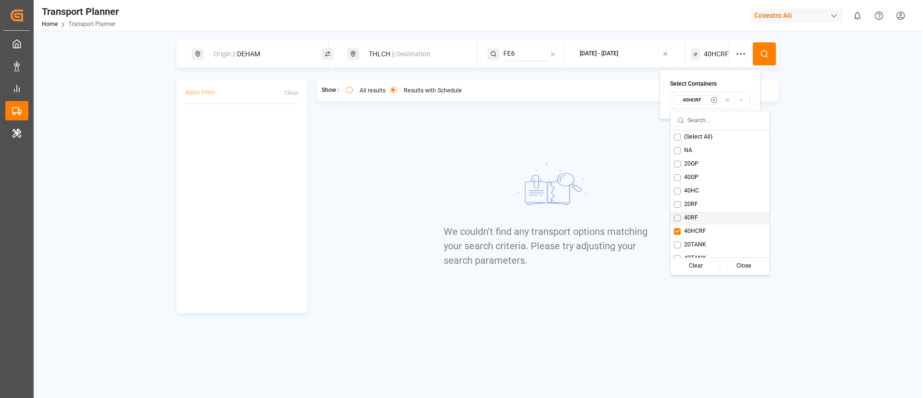
click at [697, 214] on span "40RF" at bounding box center [691, 217] width 14 height 9
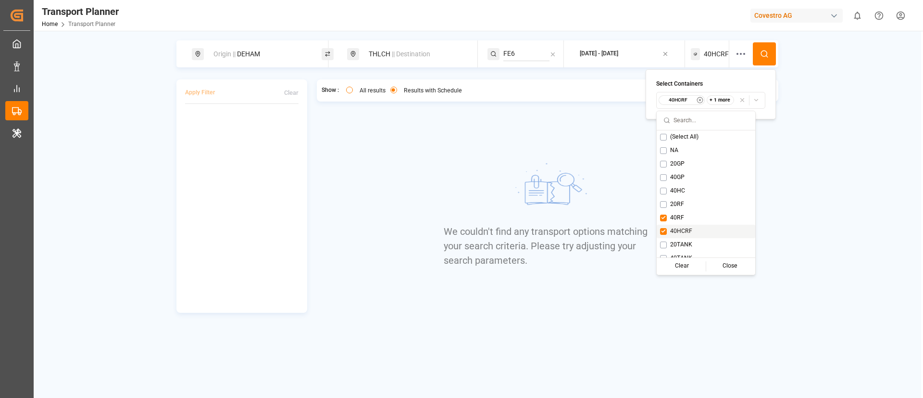
click at [689, 231] on span "40HCRF" at bounding box center [681, 231] width 22 height 9
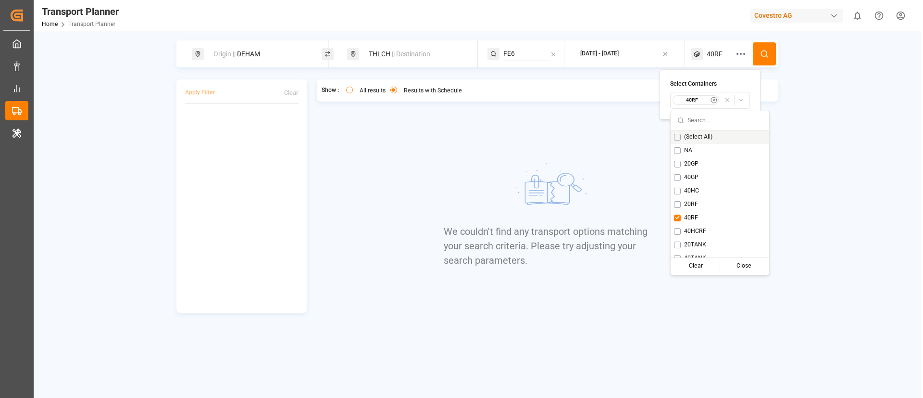
click at [760, 54] on icon at bounding box center [764, 54] width 9 height 9
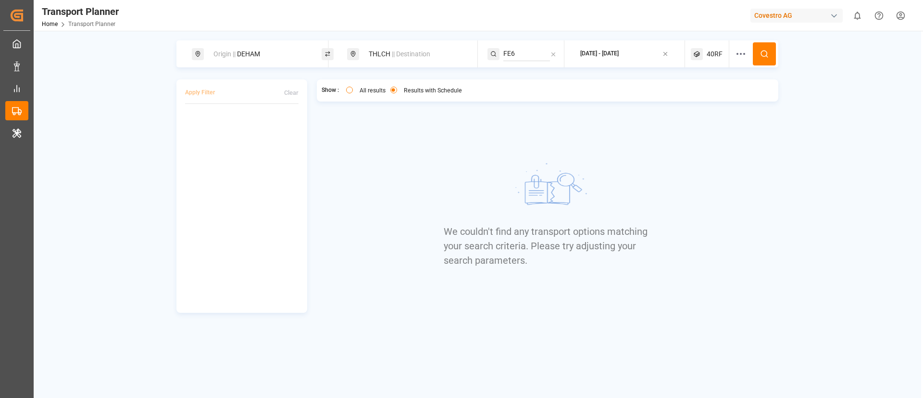
click at [708, 55] on span "40RF" at bounding box center [715, 54] width 16 height 10
click at [700, 95] on div "40RF" at bounding box center [695, 100] width 47 height 10
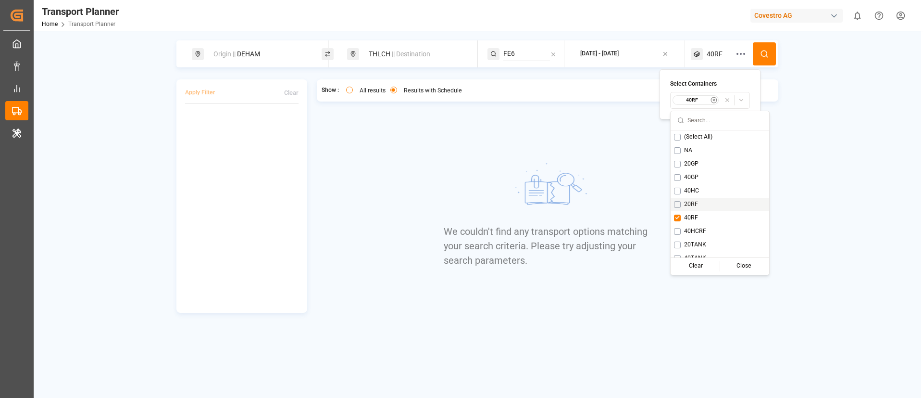
click at [693, 204] on span "20RF" at bounding box center [691, 204] width 14 height 9
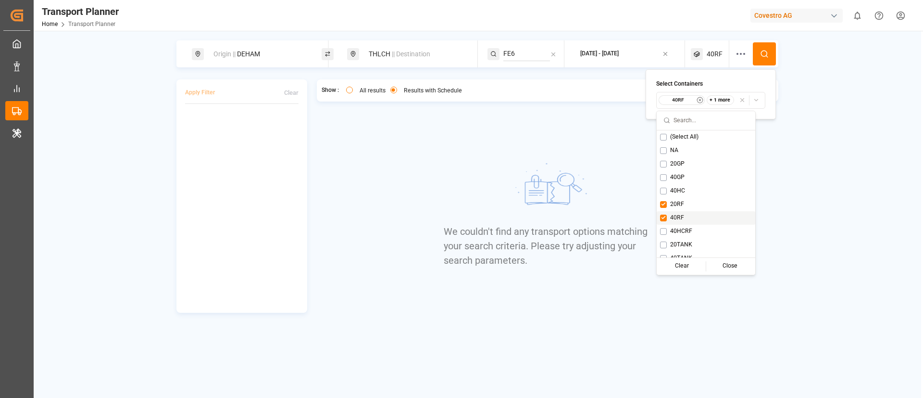
click at [683, 217] on span "40RF" at bounding box center [677, 217] width 14 height 9
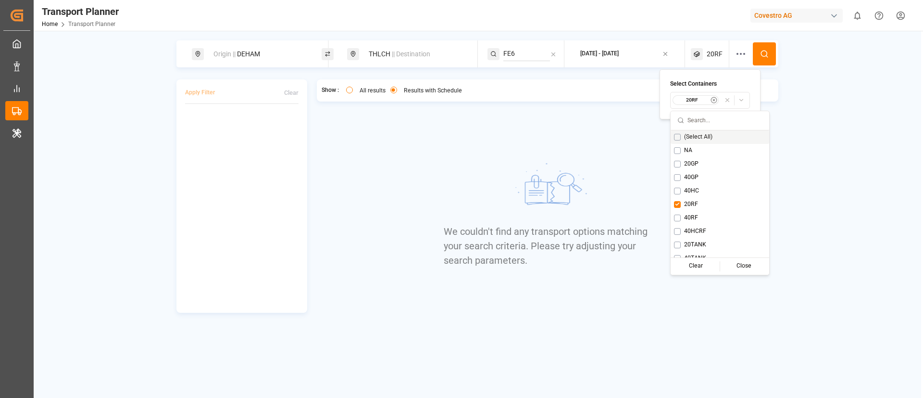
click at [762, 55] on circle at bounding box center [764, 53] width 6 height 6
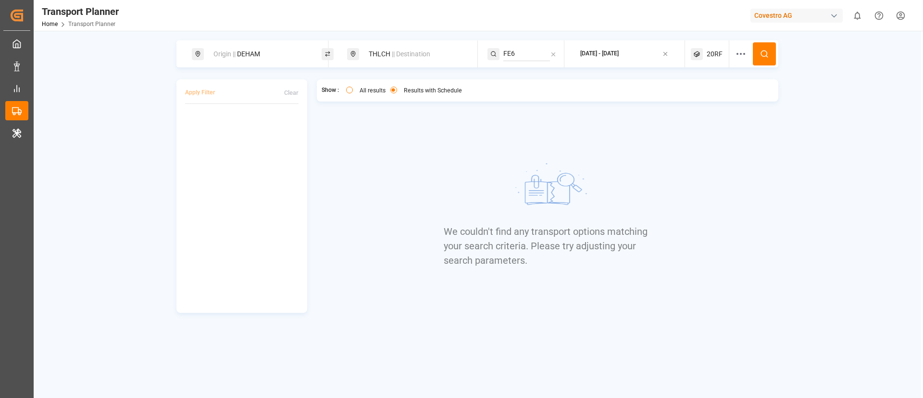
click at [285, 52] on div "Origin || DEHAM" at bounding box center [260, 54] width 104 height 18
click at [237, 124] on input "DEHAM" at bounding box center [251, 131] width 97 height 14
paste input "FRLEH"
type input "FRLEH"
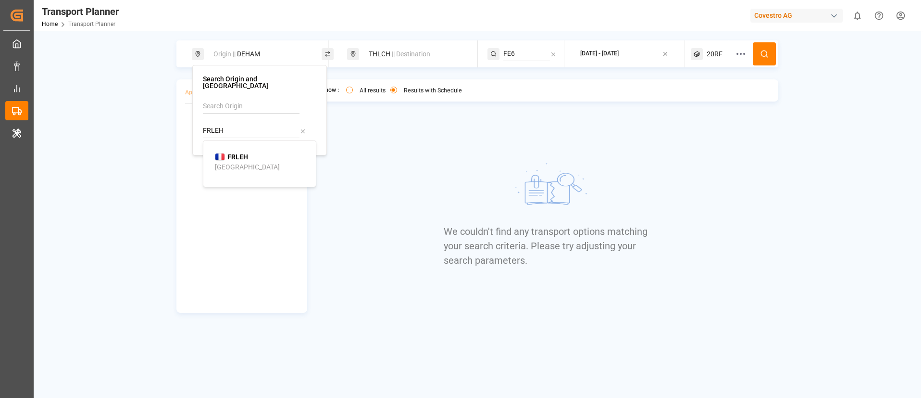
click at [242, 153] on b "FRLEH" at bounding box center [237, 157] width 21 height 8
click at [764, 49] on button at bounding box center [764, 53] width 23 height 23
click at [795, 15] on div "Covestro AG" at bounding box center [796, 16] width 92 height 14
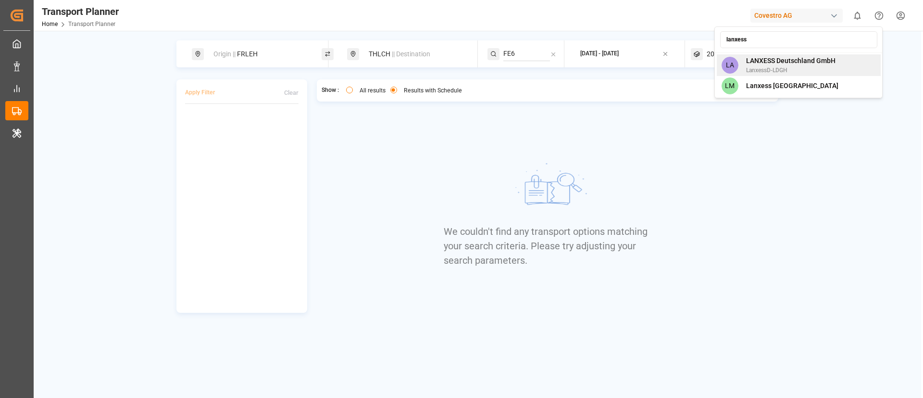
type input "lanxess"
click at [809, 61] on span "LANXESS Deutschland GmbH" at bounding box center [790, 61] width 89 height 10
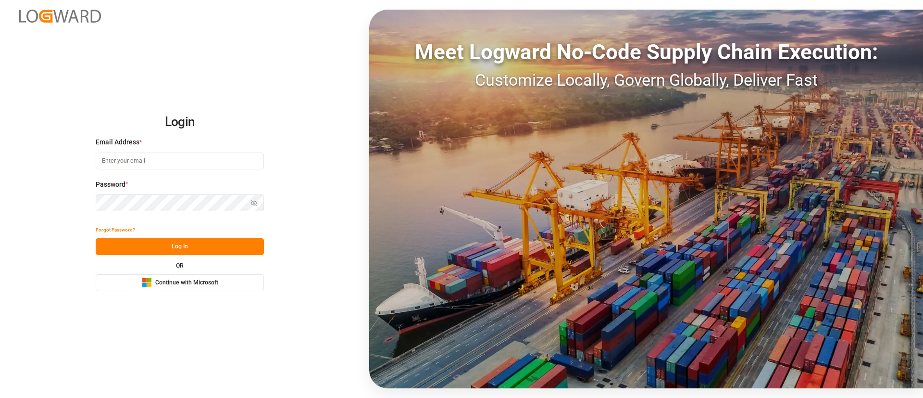
click at [197, 287] on button "Microsoft Logo Continue with Microsoft" at bounding box center [180, 282] width 168 height 17
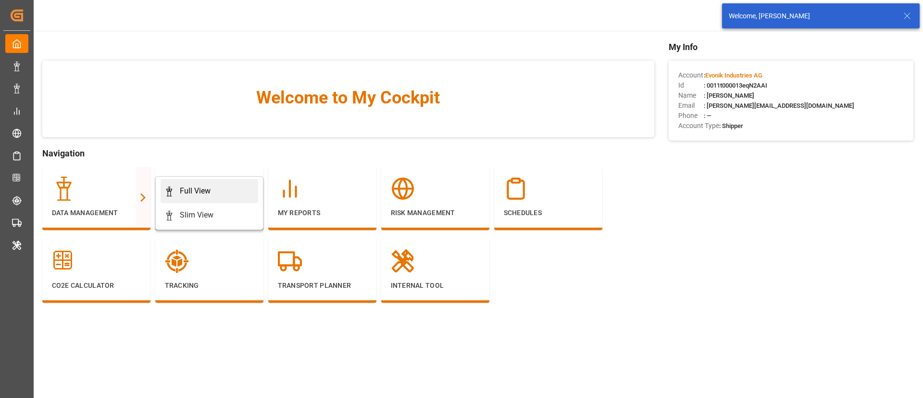
click at [197, 200] on link "Full View" at bounding box center [210, 191] width 98 height 24
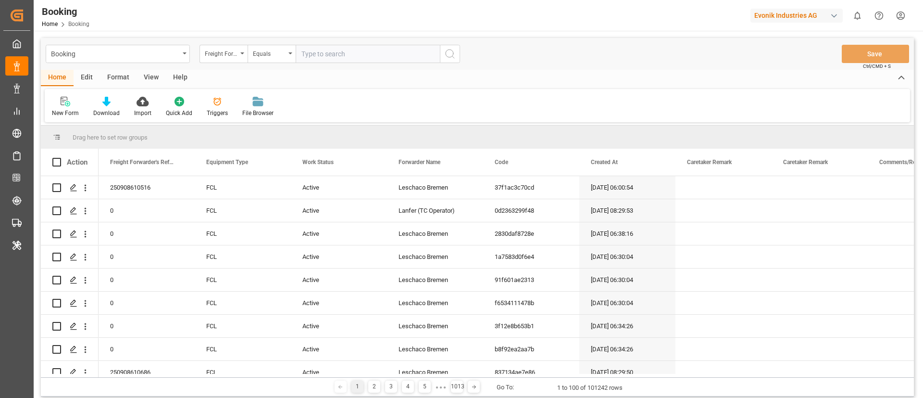
click at [113, 79] on div "Format" at bounding box center [118, 78] width 37 height 16
click at [53, 112] on div "Filter Rows" at bounding box center [66, 113] width 28 height 9
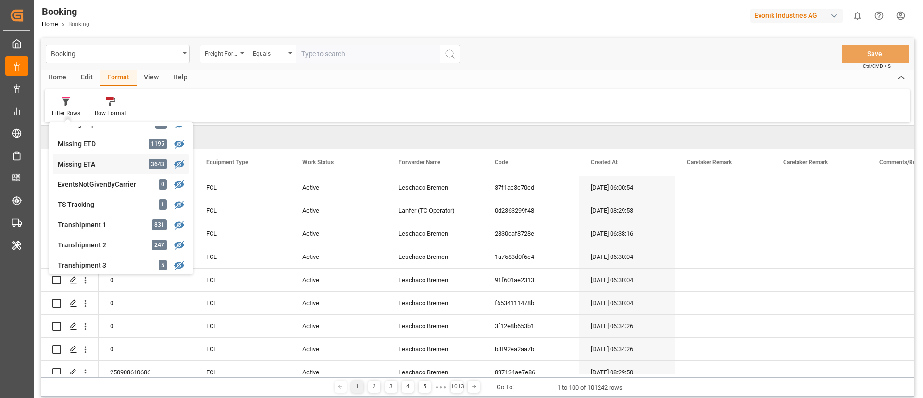
scroll to position [239, 0]
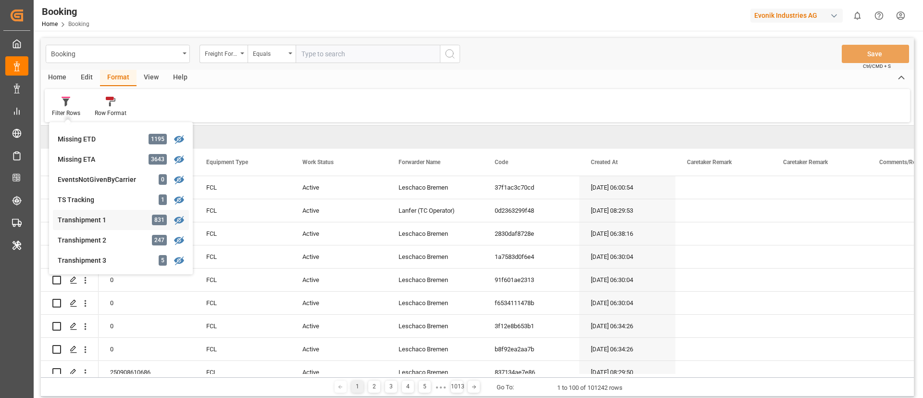
click at [112, 223] on div "Transhipment 1" at bounding box center [100, 220] width 84 height 10
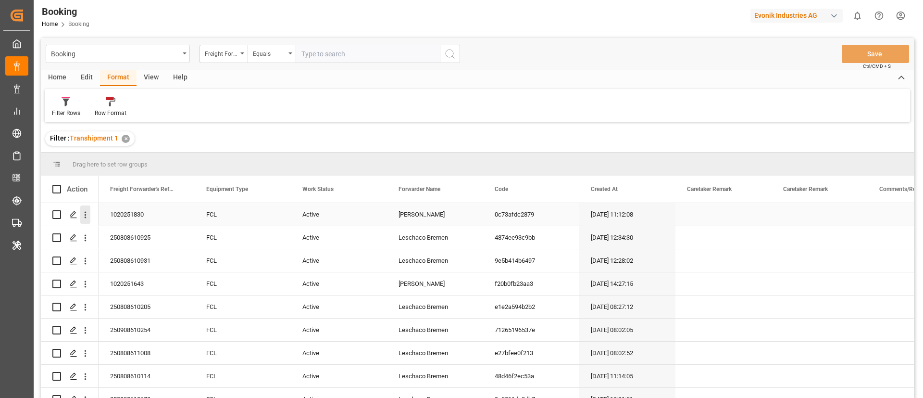
click at [85, 216] on icon "open menu" at bounding box center [85, 215] width 10 height 10
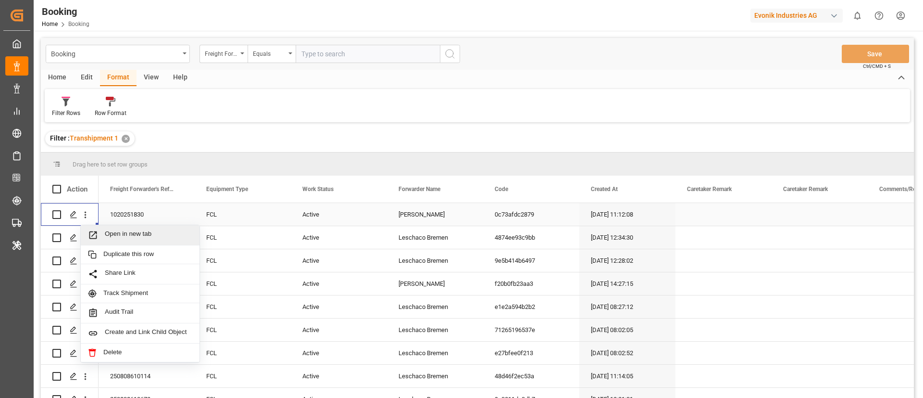
click at [117, 230] on span "Open in new tab" at bounding box center [148, 235] width 87 height 10
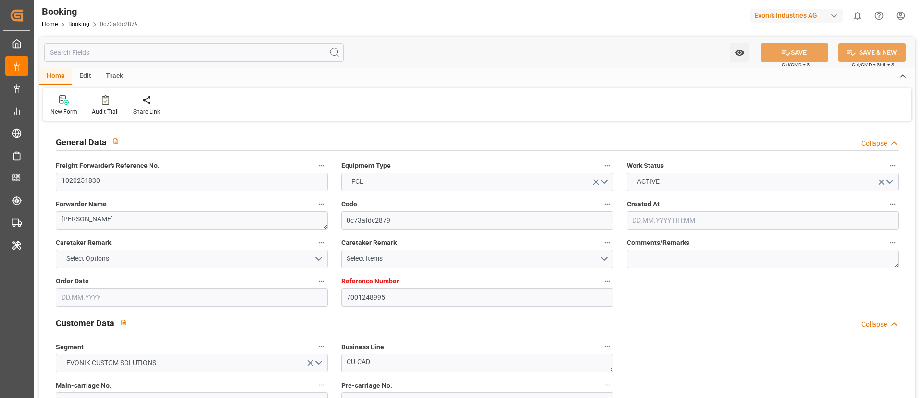
type input "7001248995"
type input "9943891"
type input "Hapag [PERSON_NAME]"
type input "Hapag Lloyd Aktiengesellschaft"
type input "NLRTM"
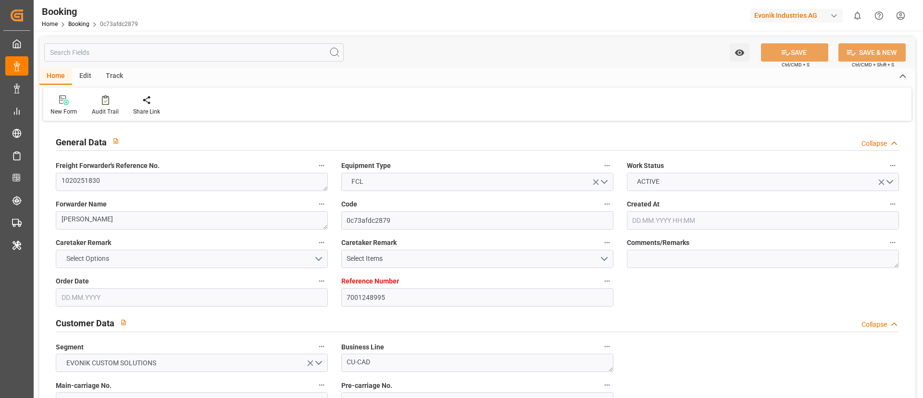
type input "JPUKB"
type input "CNSHG"
type input "0"
type input "NLRTM"
type input "JPUKB"
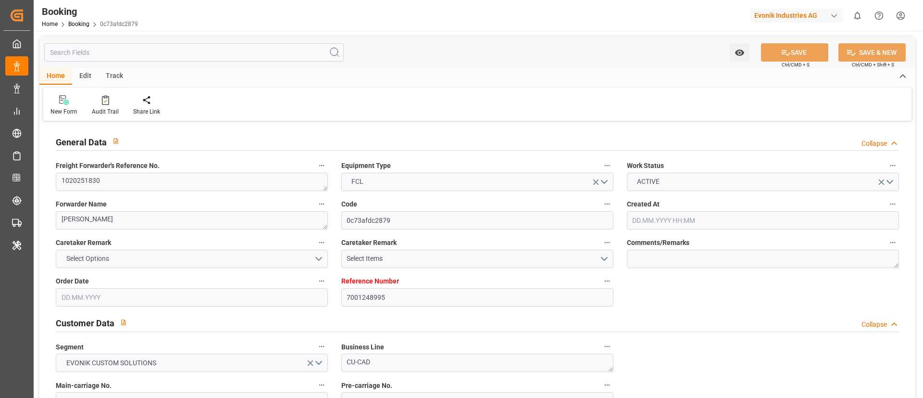
type input "9235531"
type input "[DATE] 11:12"
type input "[DATE]"
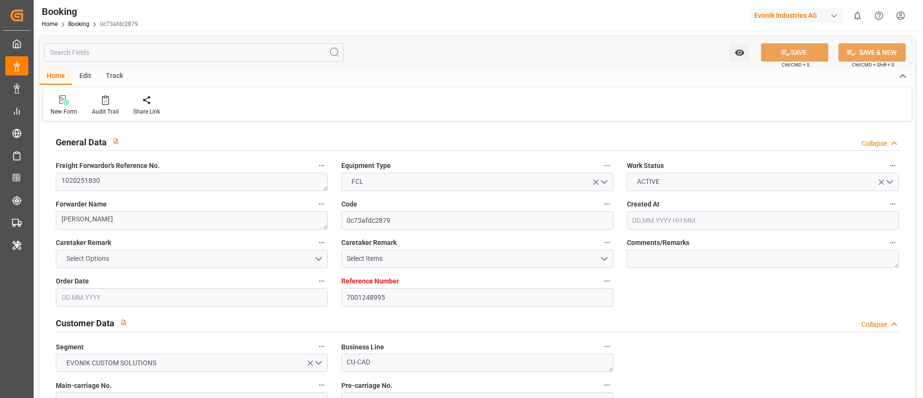
type input "[DATE]"
type input "[DATE] 00:00"
type input "[DATE] 23:00"
type input "[DATE] 00:00"
type input "[DATE] 04:36"
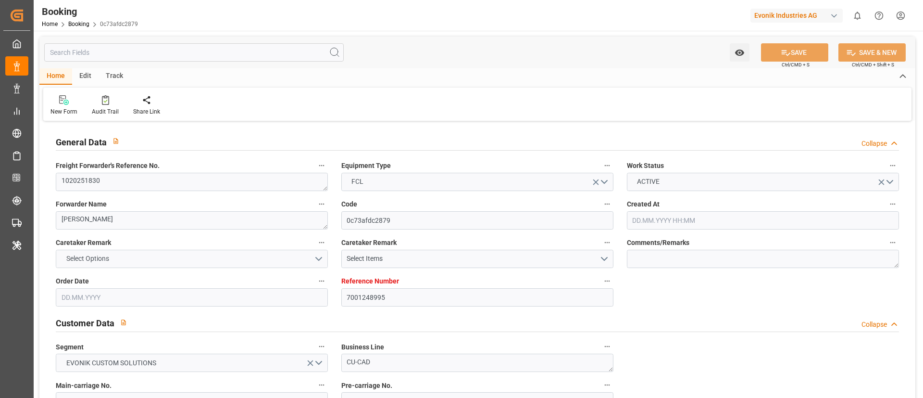
type input "[DATE] 17:44"
type input "[DATE] 14:00"
type input "[DATE] 00:00"
type input "[DATE] 03:00"
type input "[DATE] 00:00"
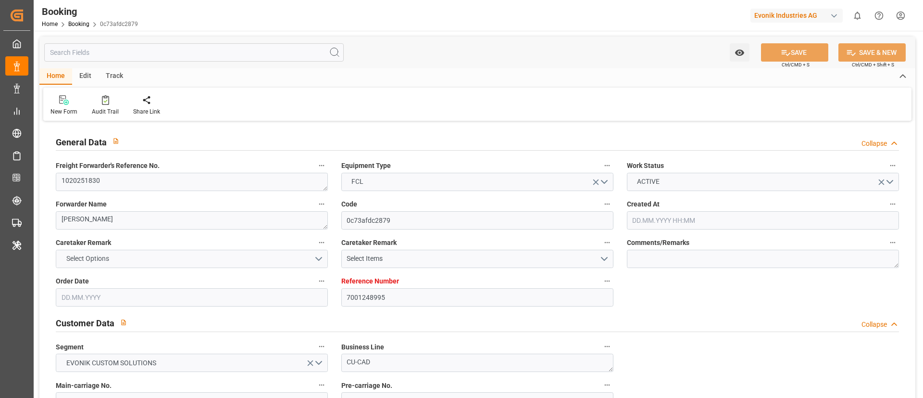
type input "[DATE] 20:00"
type input "[DATE] 00:00"
type input "[DATE]"
type input "[DATE] 06:46"
type input "[DATE]"
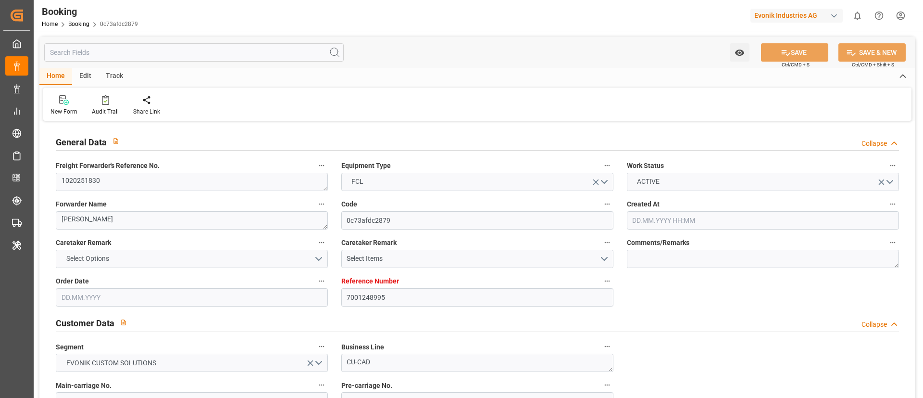
type input "[DATE] 13:54"
type input "[DATE] 01:26"
type input "[DATE] 23:00"
type input "[DATE] 05:58"
type input "[DATE] 03:00"
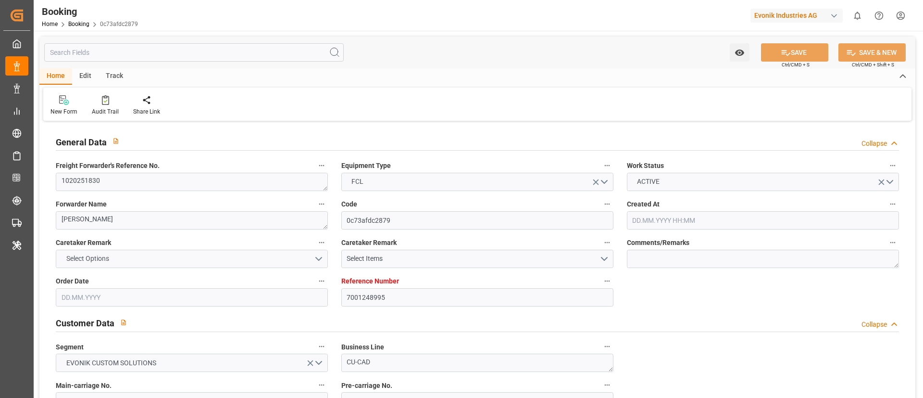
type input "[DATE] 11:44"
type input "[DATE] 20:00"
type input "[DATE] 14:00"
type input "[DATE] 21:12"
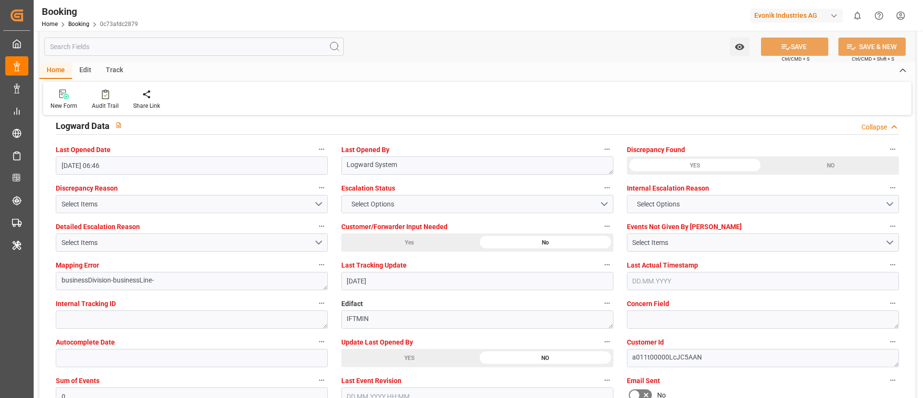
scroll to position [1742, 0]
